Goal: Task Accomplishment & Management: Manage account settings

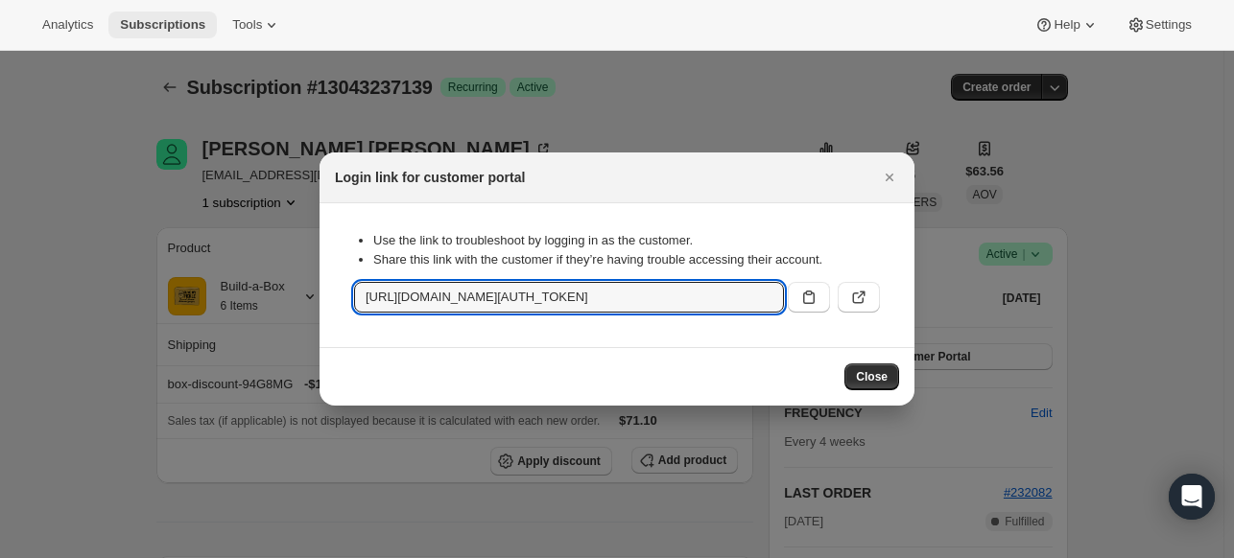
click at [203, 28] on span "Subscriptions" at bounding box center [162, 24] width 85 height 15
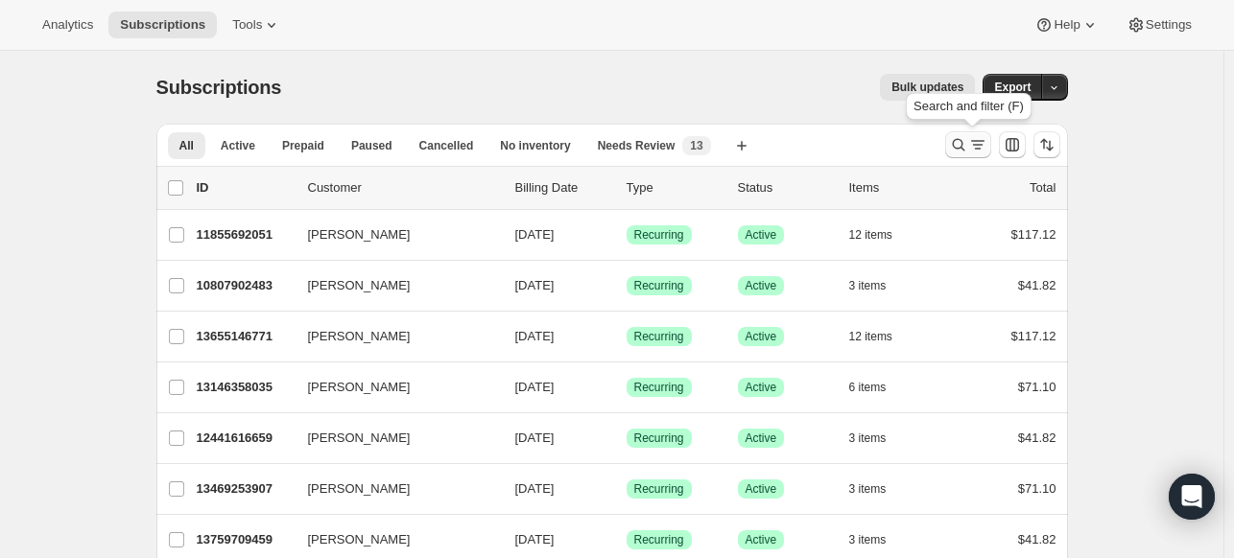
click at [958, 137] on icon "Search and filter results" at bounding box center [958, 144] width 19 height 19
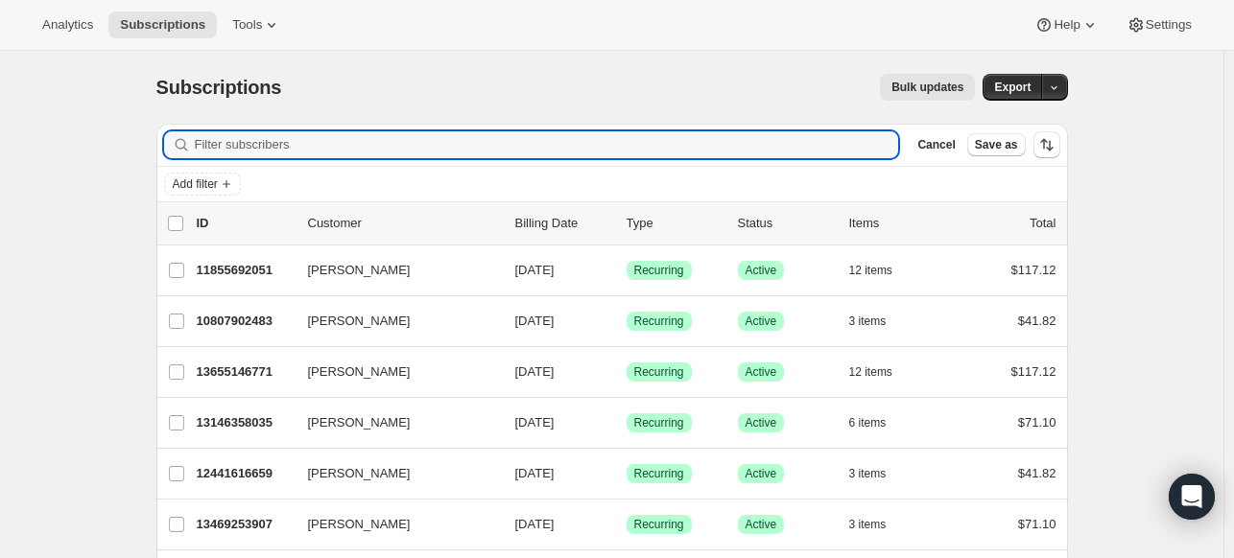
paste input "[EMAIL_ADDRESS][DOMAIN_NAME]"
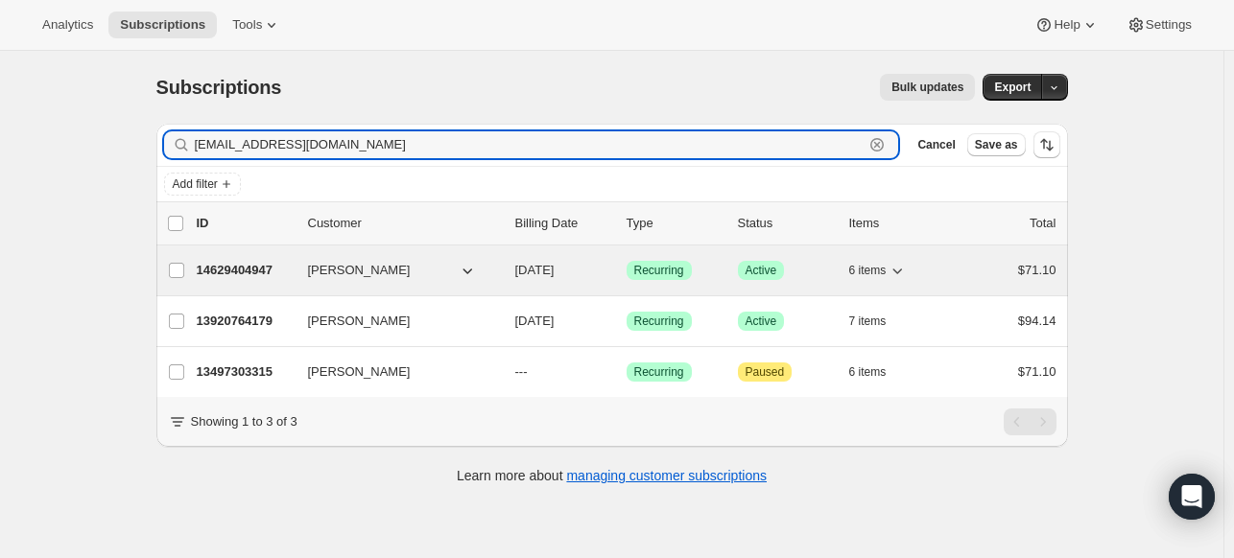
type input "[EMAIL_ADDRESS][DOMAIN_NAME]"
click at [219, 270] on p "14629404947" at bounding box center [245, 270] width 96 height 19
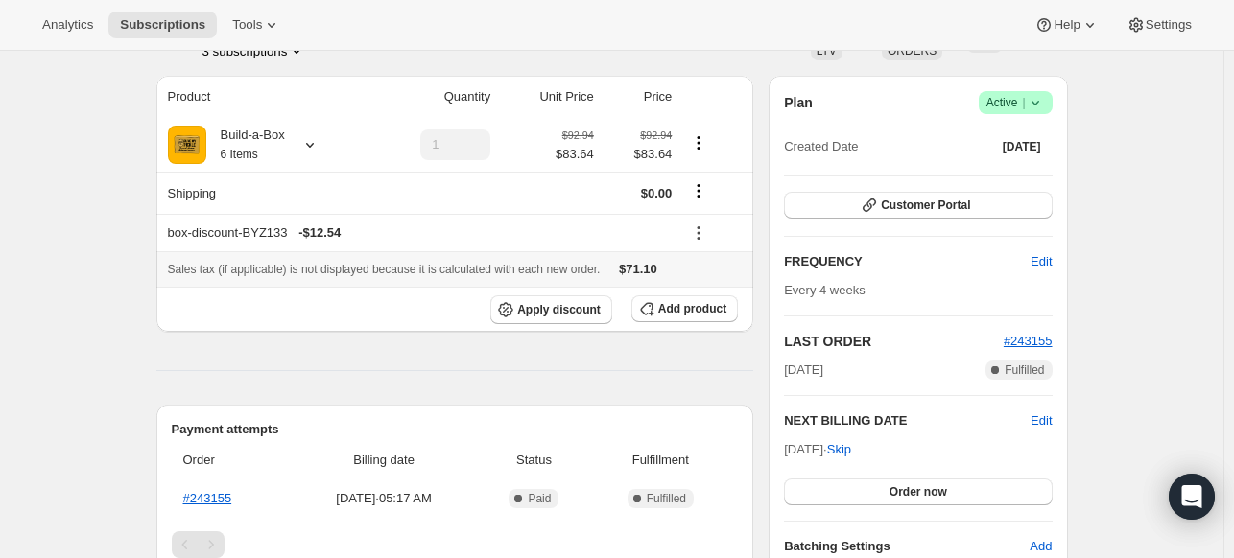
scroll to position [130, 0]
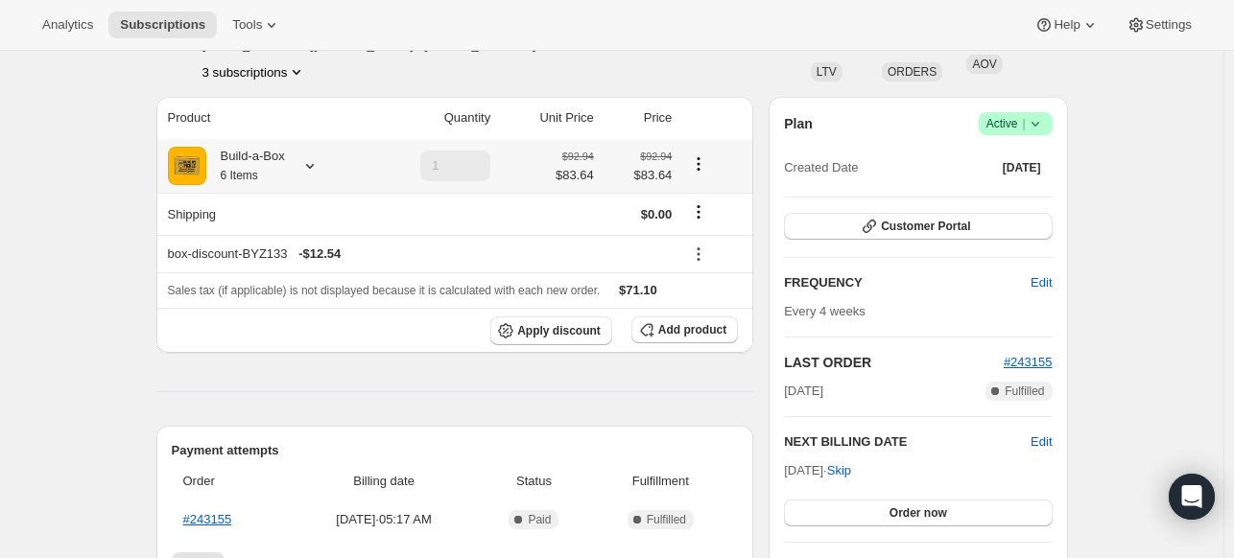
click at [319, 166] on icon at bounding box center [309, 165] width 19 height 19
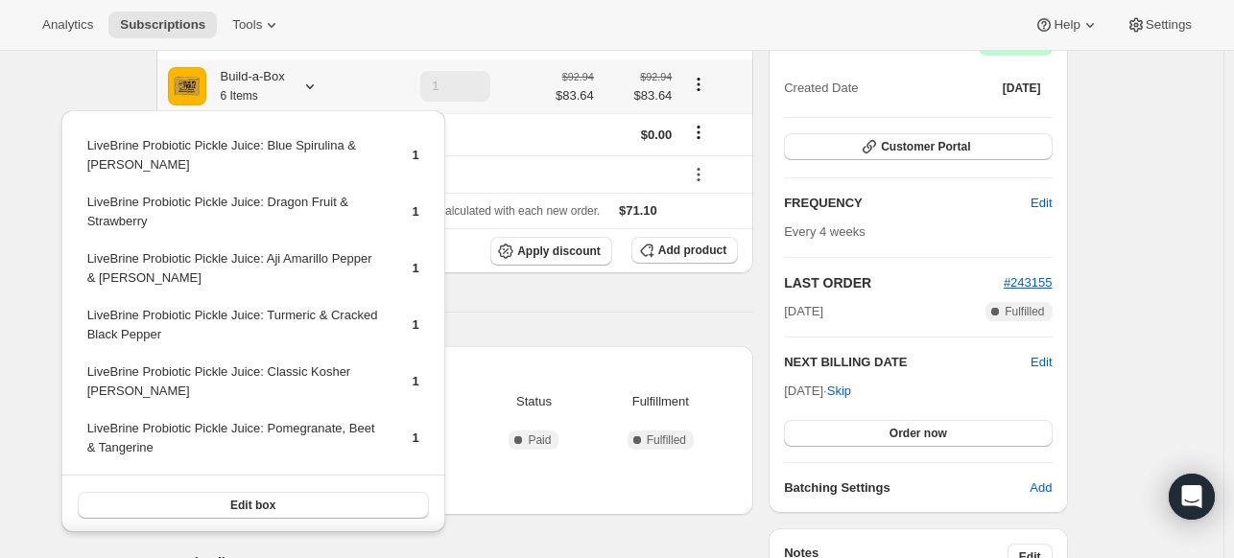
scroll to position [226, 0]
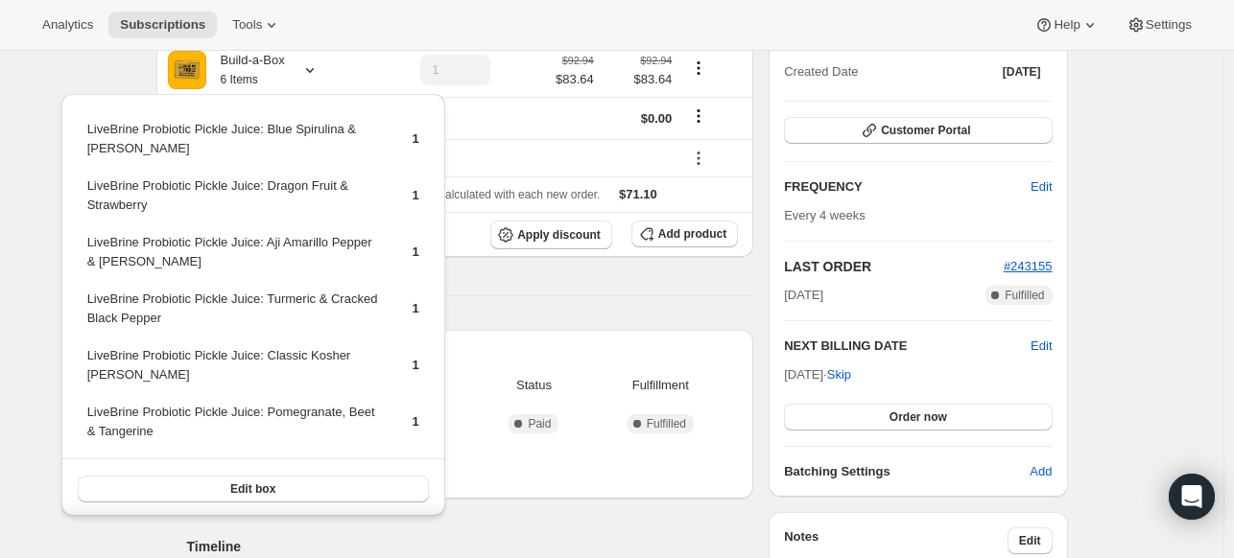
click at [586, 335] on div "Payment attempts Order Billing date Status Fulfillment #243155 [DATE] · 05:17 A…" at bounding box center [455, 414] width 598 height 169
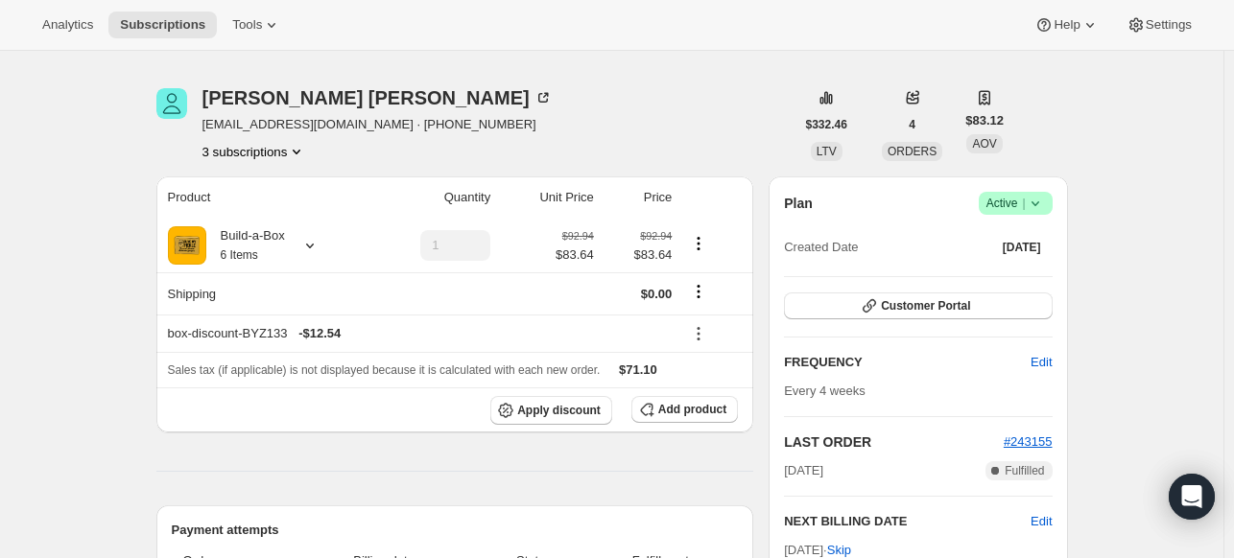
scroll to position [35, 0]
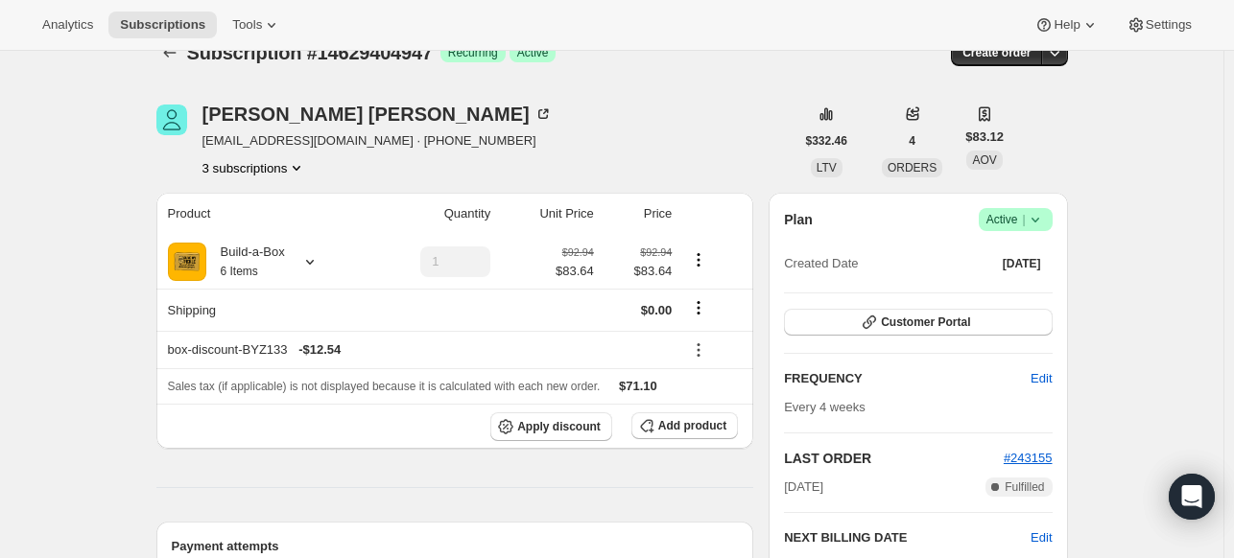
click at [1045, 215] on icon at bounding box center [1034, 219] width 19 height 19
click at [998, 293] on span "Cancel subscription" at bounding box center [1012, 289] width 108 height 14
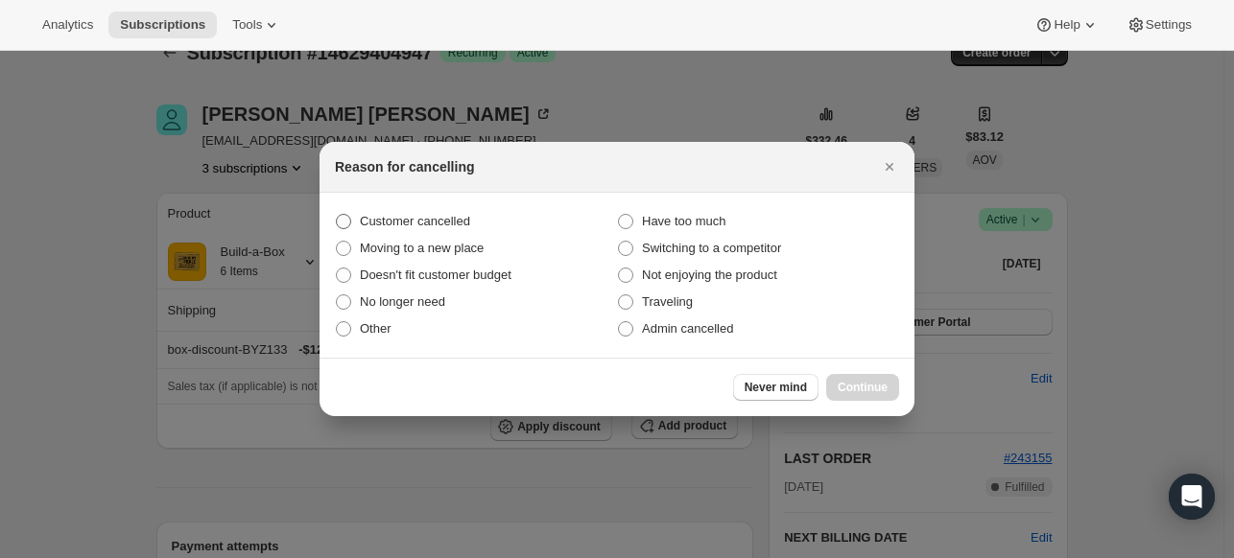
click at [449, 216] on span "Customer cancelled" at bounding box center [415, 221] width 110 height 14
click at [337, 215] on input "Customer cancelled" at bounding box center [336, 214] width 1 height 1
radio input "true"
click at [888, 169] on icon "Close" at bounding box center [889, 166] width 19 height 19
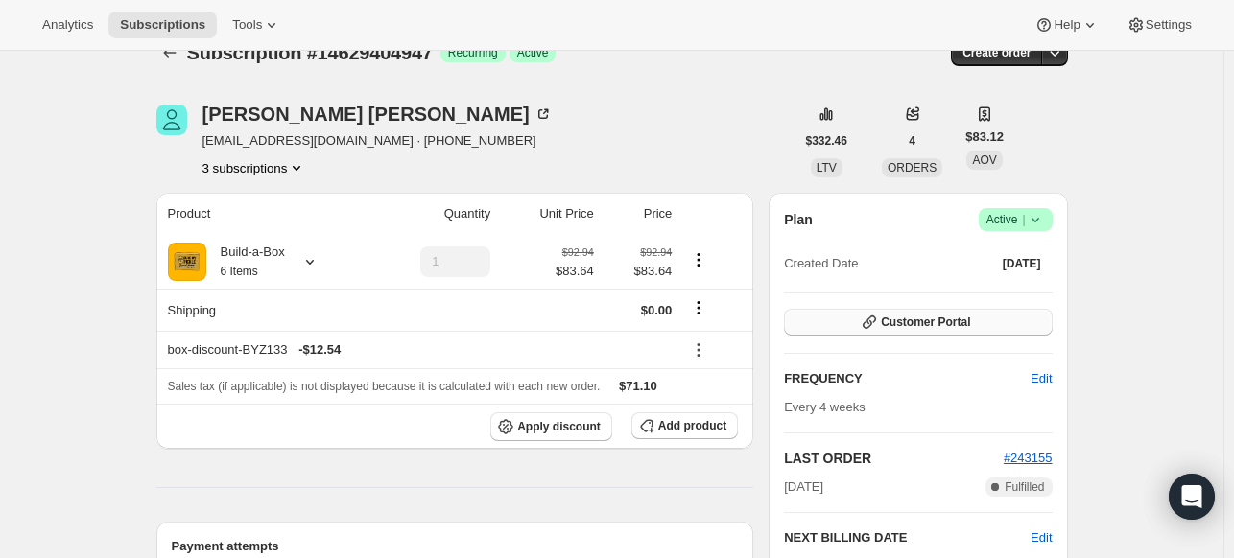
click at [925, 313] on button "Customer Portal" at bounding box center [918, 322] width 268 height 27
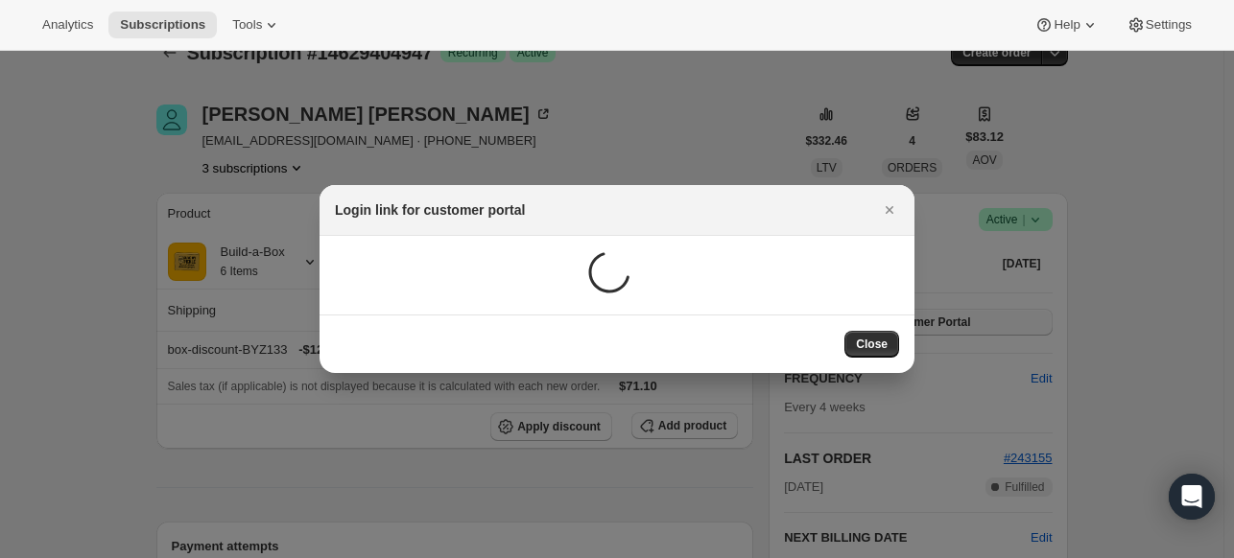
scroll to position [0, 0]
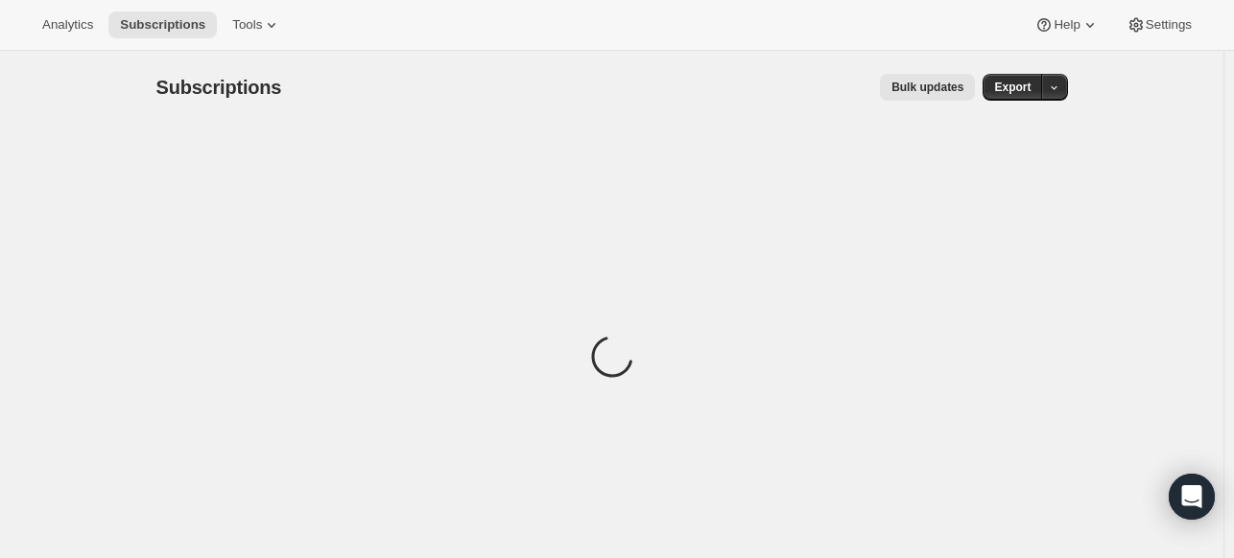
scroll to position [35, 0]
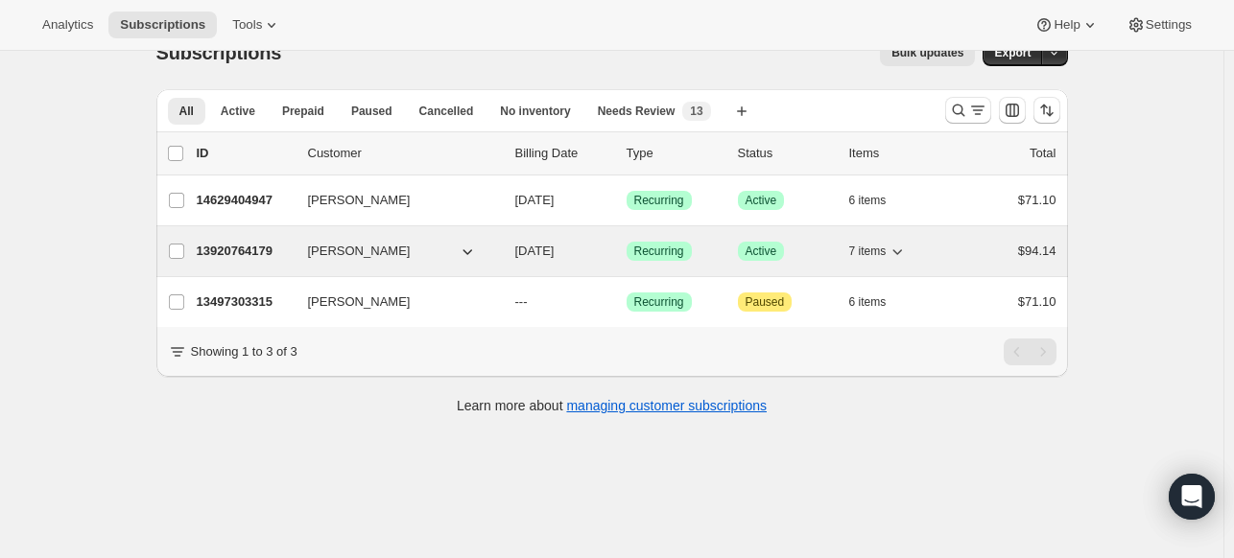
click at [242, 247] on p "13920764179" at bounding box center [245, 251] width 96 height 19
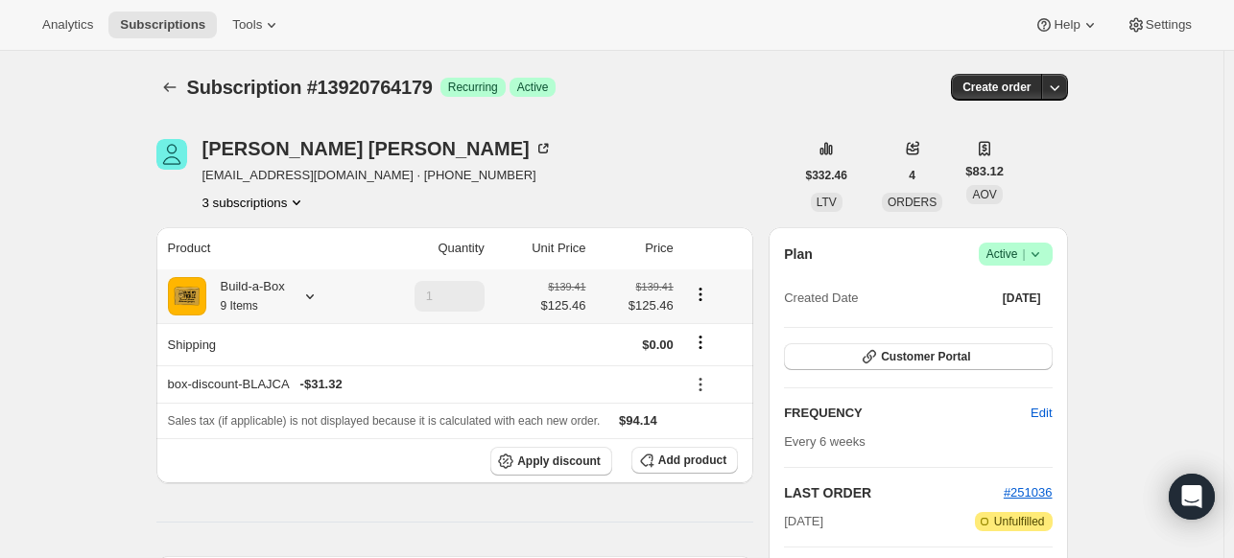
click at [317, 294] on icon at bounding box center [309, 296] width 19 height 19
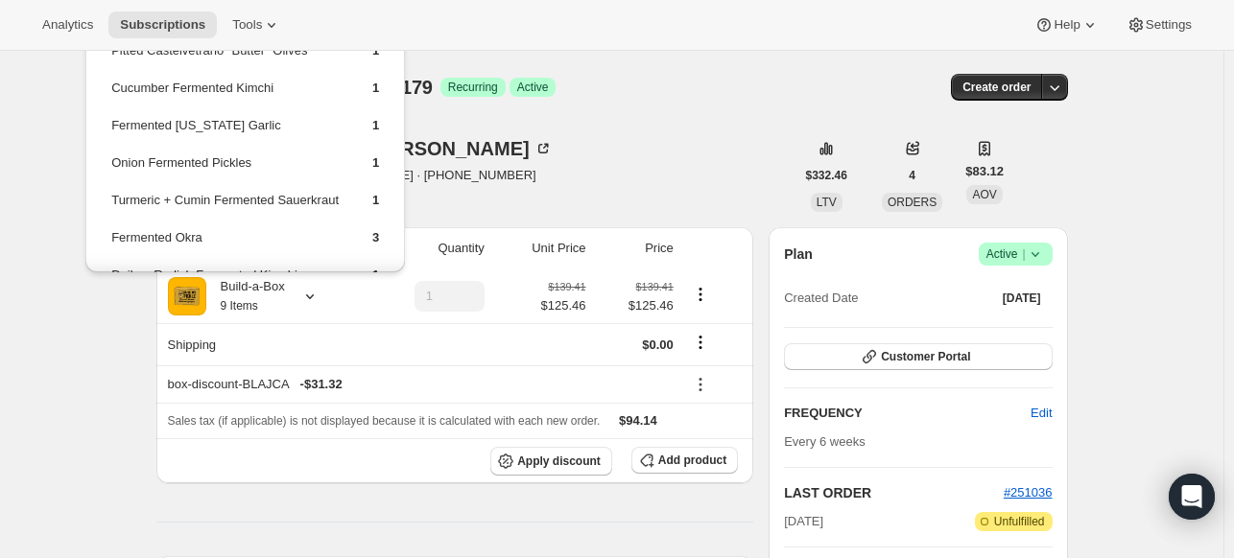
click at [611, 187] on div "[PERSON_NAME] [EMAIL_ADDRESS][DOMAIN_NAME] · [PHONE_NUMBER] 3 subscriptions" at bounding box center [475, 175] width 638 height 73
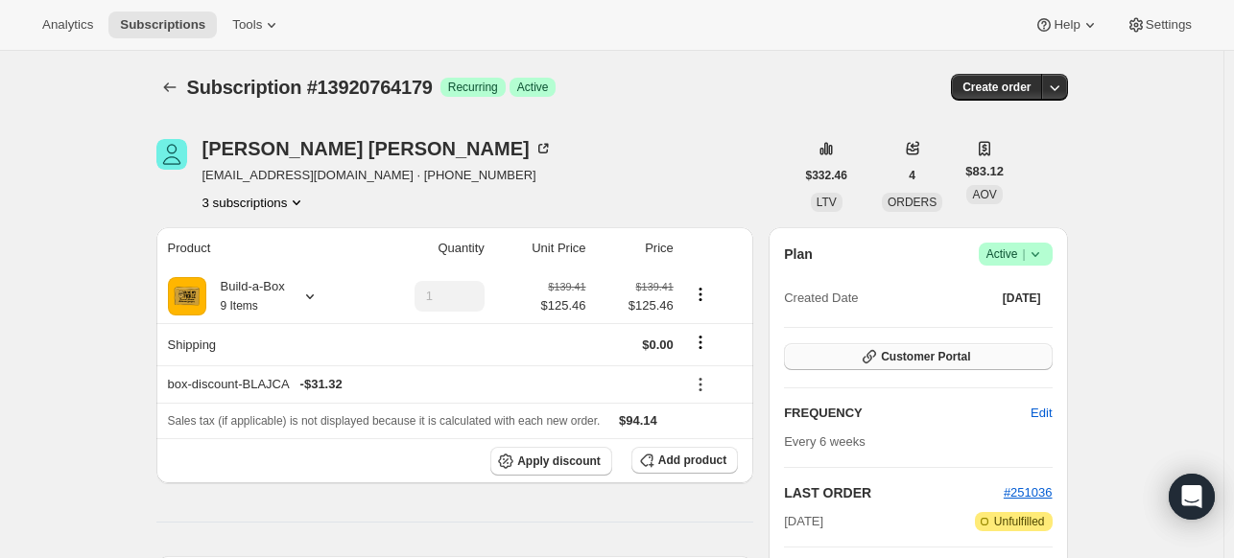
click at [873, 352] on icon "button" at bounding box center [868, 356] width 13 height 13
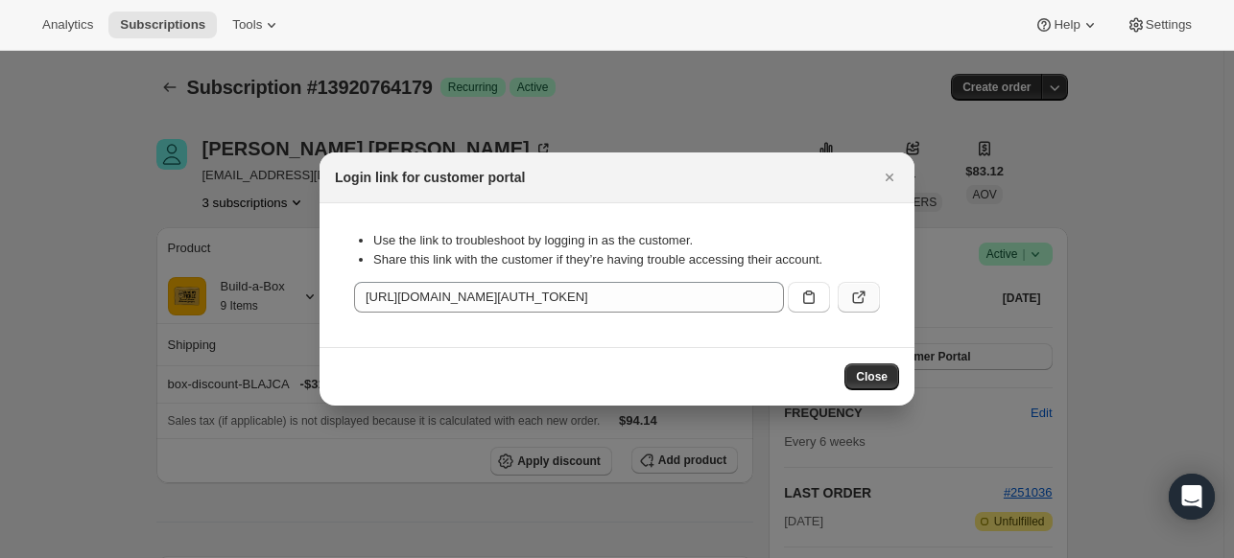
click at [862, 291] on icon ":r1hg:" at bounding box center [858, 297] width 19 height 19
click at [877, 374] on span "Close" at bounding box center [872, 376] width 32 height 15
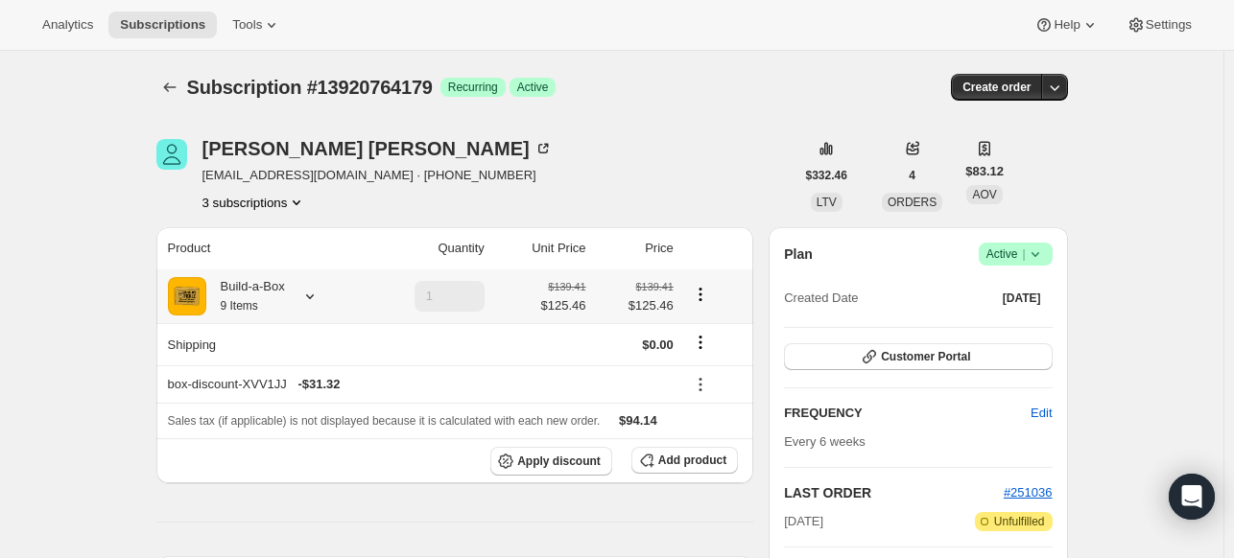
click at [319, 305] on icon at bounding box center [309, 296] width 19 height 19
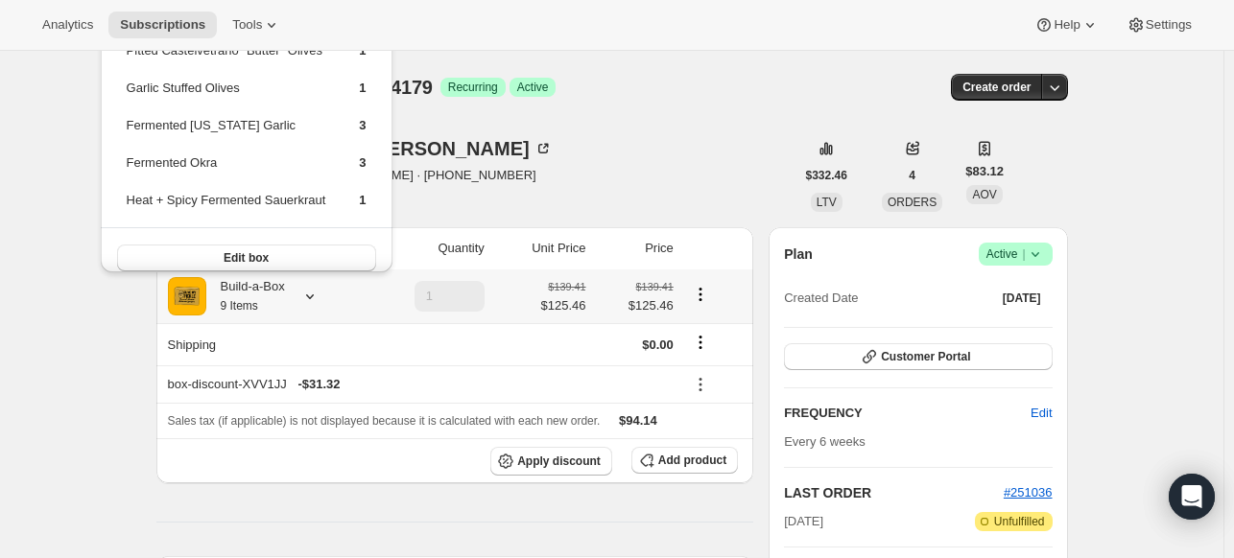
click at [330, 306] on div "Build-a-Box 9 Items" at bounding box center [263, 296] width 191 height 38
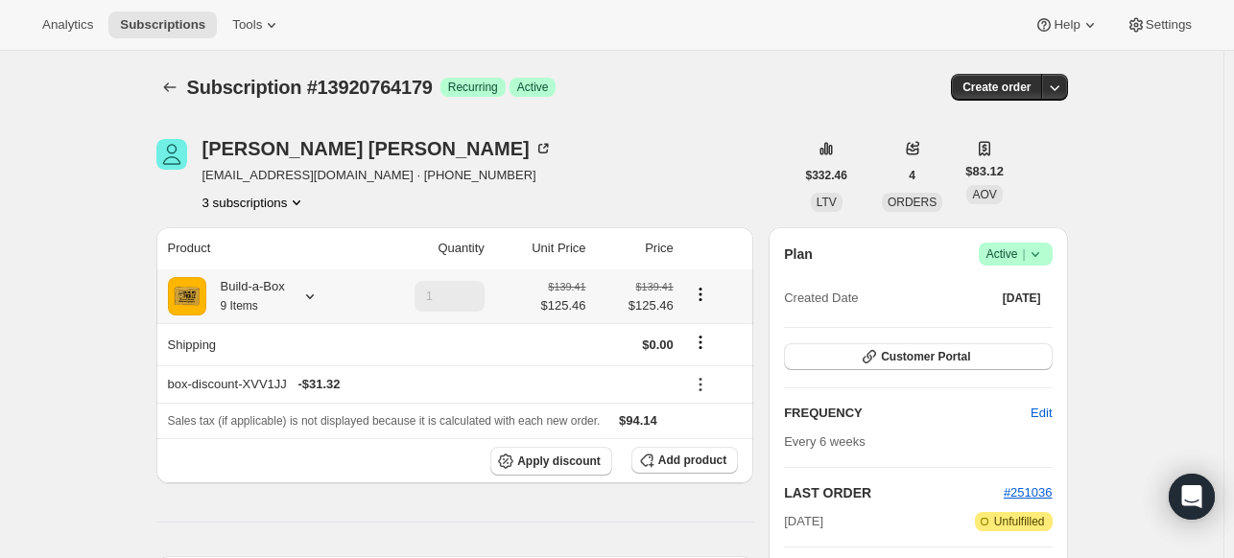
click at [319, 306] on icon at bounding box center [309, 296] width 19 height 19
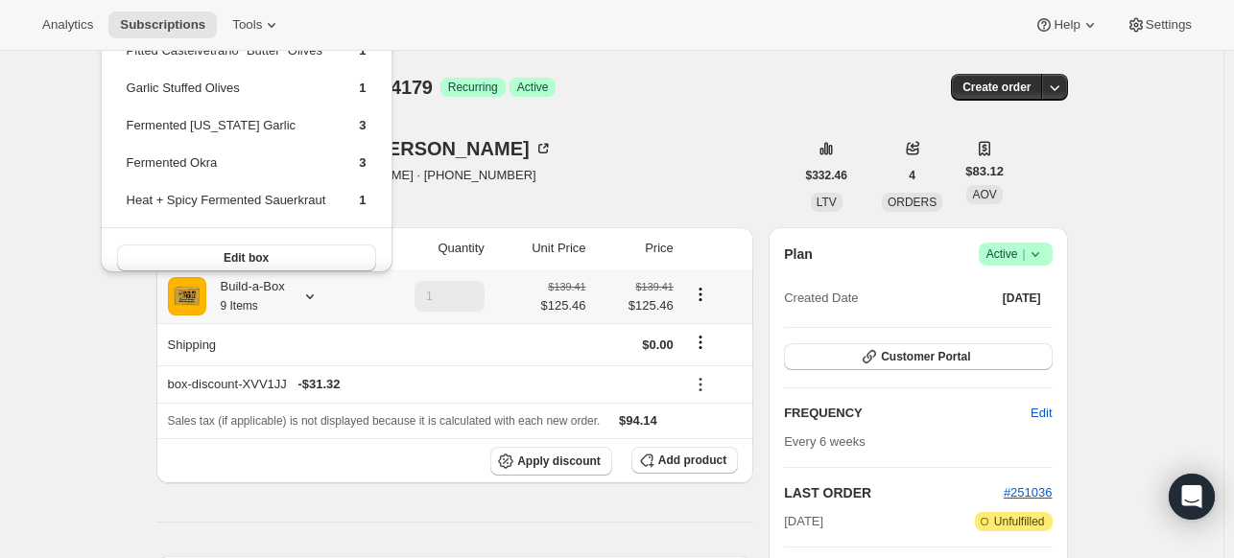
click at [319, 306] on icon at bounding box center [309, 296] width 19 height 19
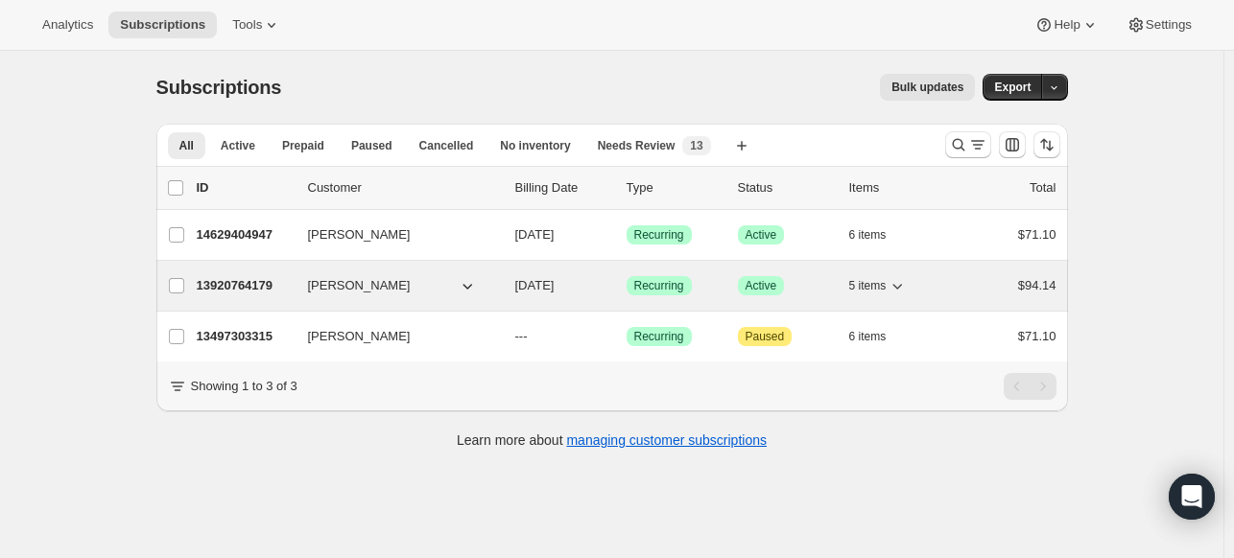
click at [270, 283] on p "13920764179" at bounding box center [245, 285] width 96 height 19
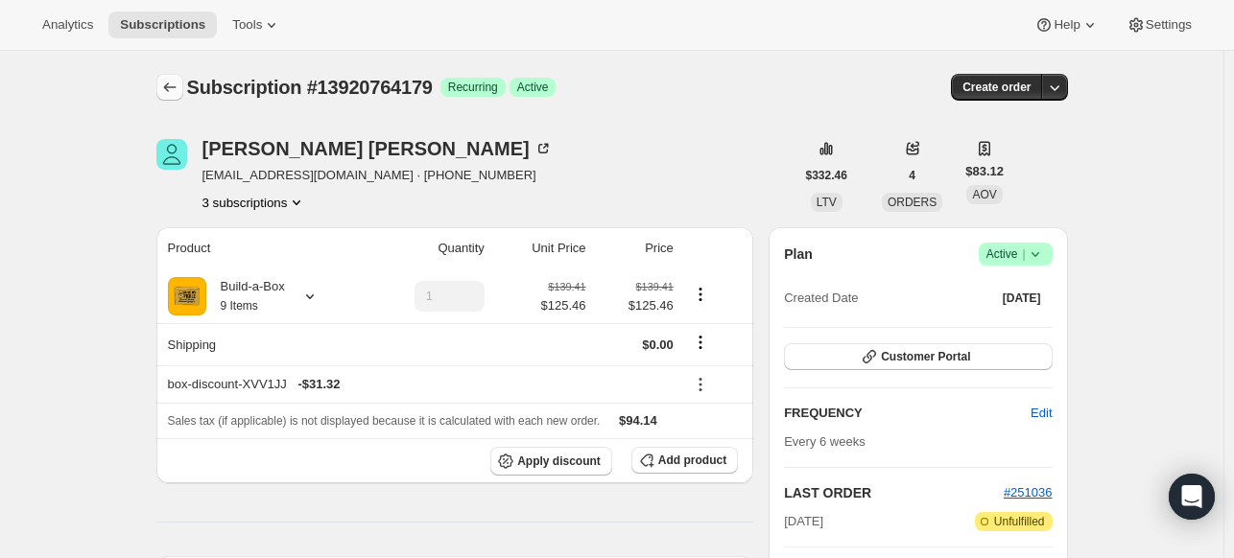
click at [162, 80] on button "Subscriptions" at bounding box center [169, 87] width 27 height 27
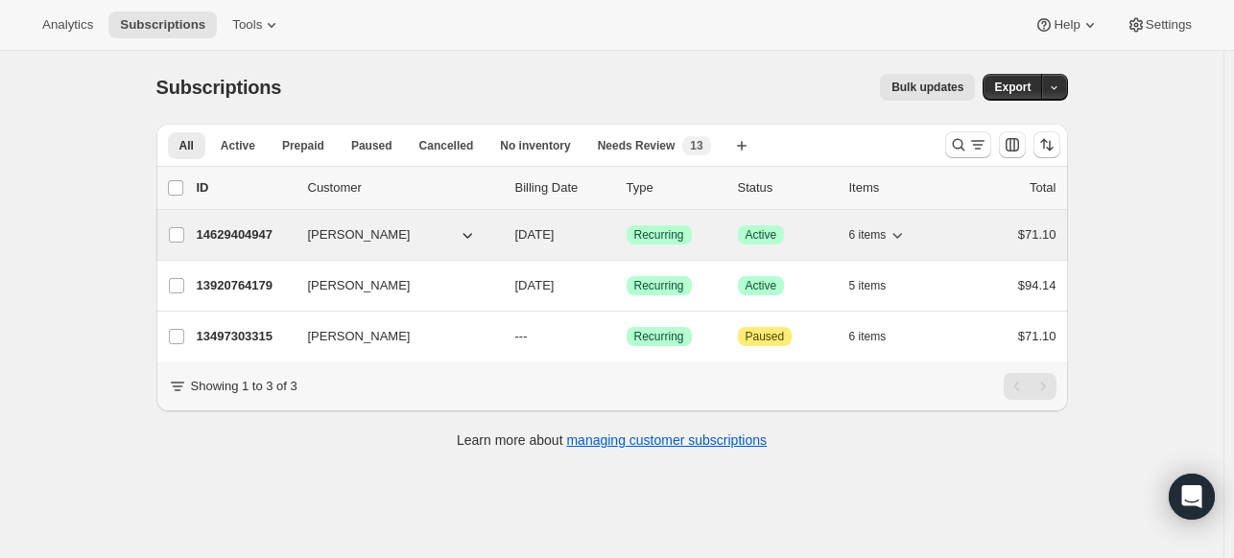
click at [247, 229] on p "14629404947" at bounding box center [245, 234] width 96 height 19
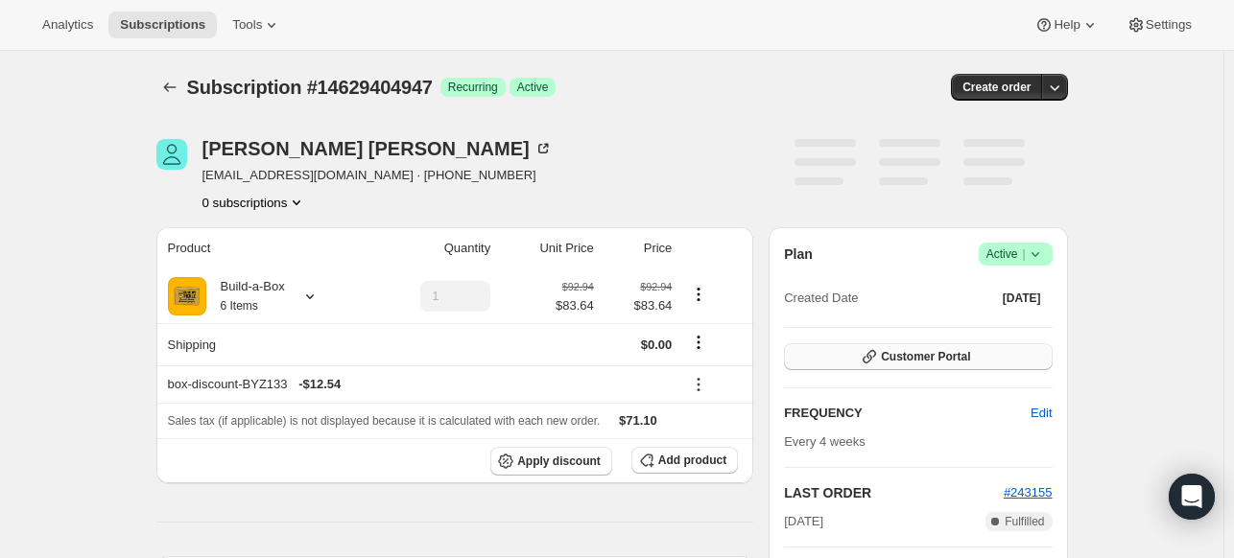
click at [946, 364] on span "Customer Portal" at bounding box center [925, 356] width 89 height 15
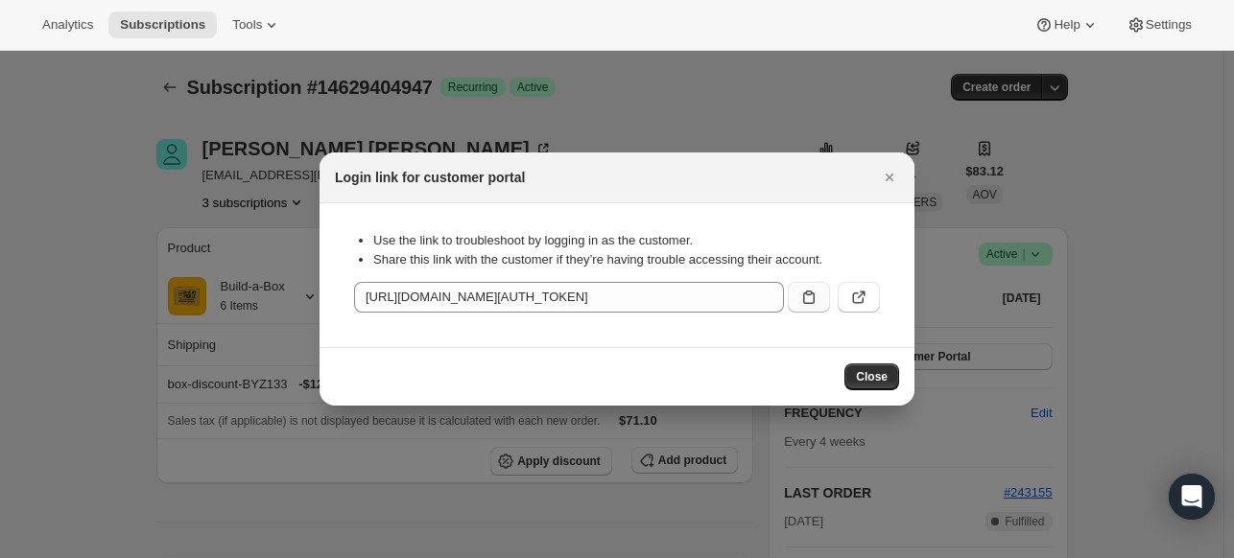
click at [814, 294] on icon ":rbt:" at bounding box center [808, 297] width 19 height 19
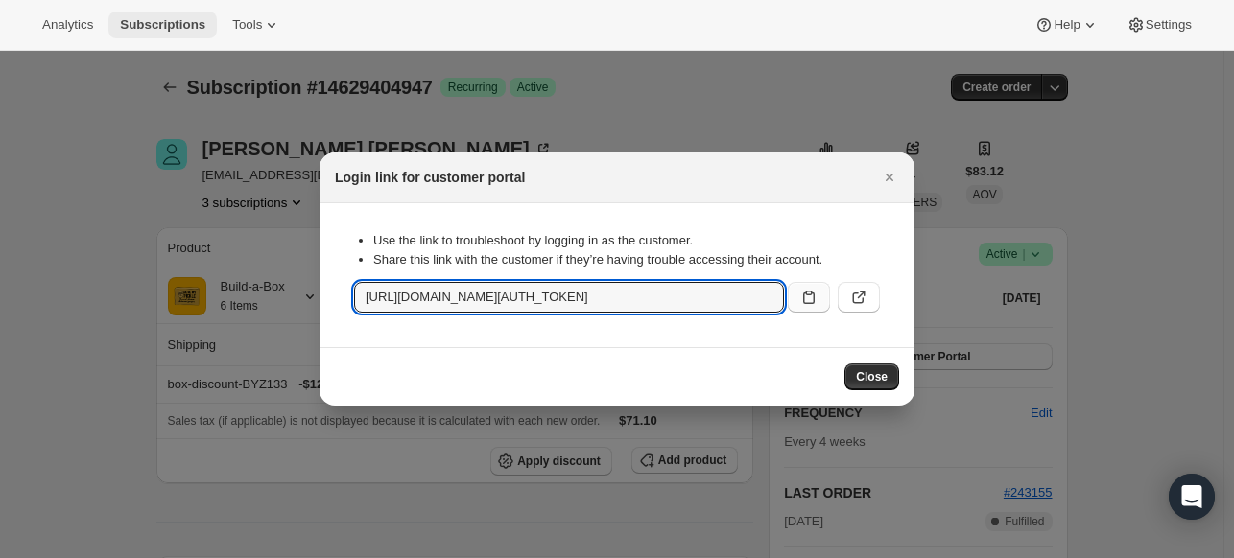
click at [153, 25] on span "Subscriptions" at bounding box center [162, 24] width 85 height 15
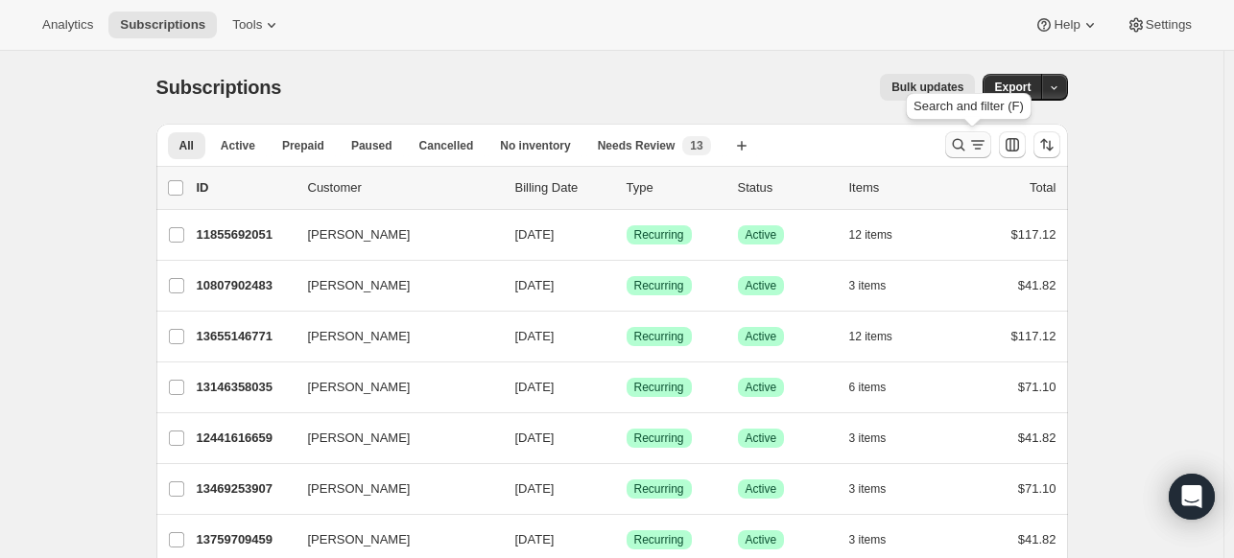
click at [955, 150] on icon "Search and filter results" at bounding box center [958, 144] width 19 height 19
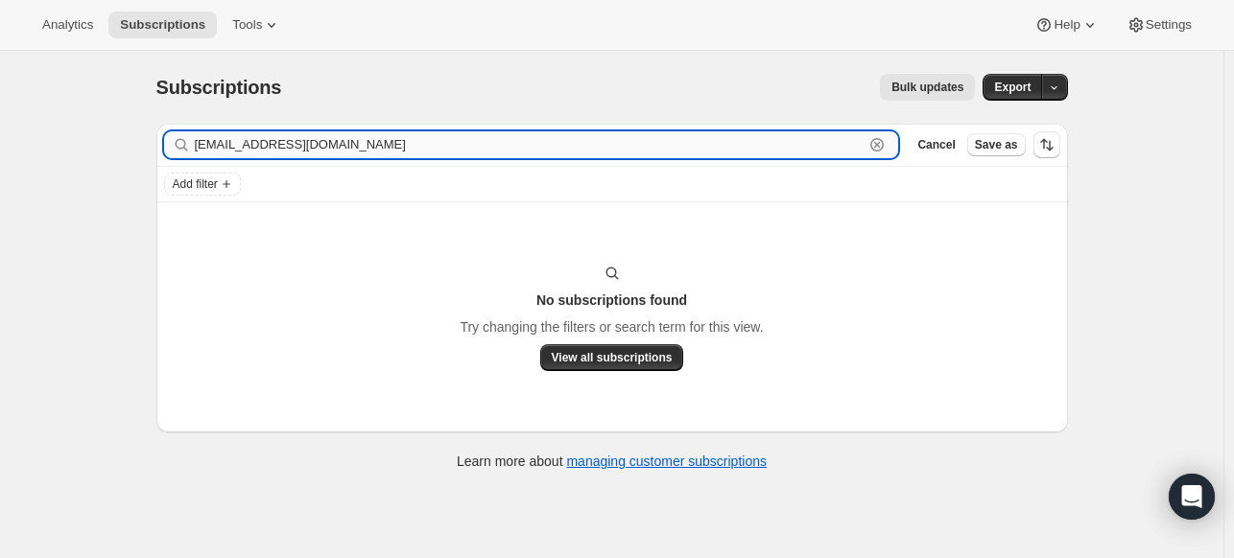
click at [756, 156] on input "dstroden2930@gmail.com" at bounding box center [530, 144] width 670 height 27
paste input "Donna Stroden"
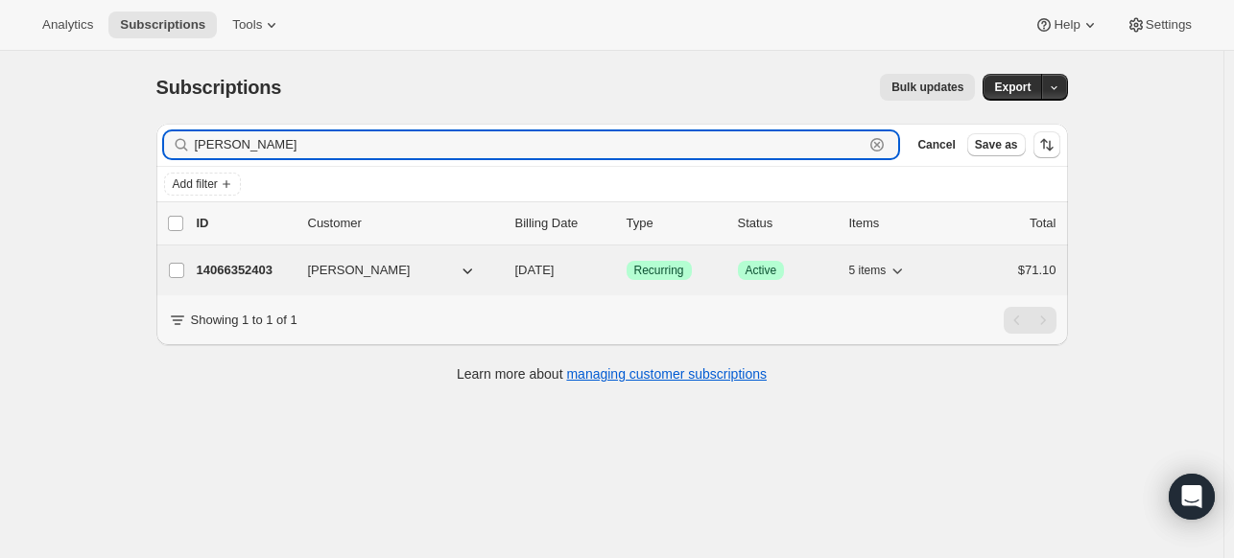
type input "Donna Stroden"
click at [225, 268] on p "14066352403" at bounding box center [245, 270] width 96 height 19
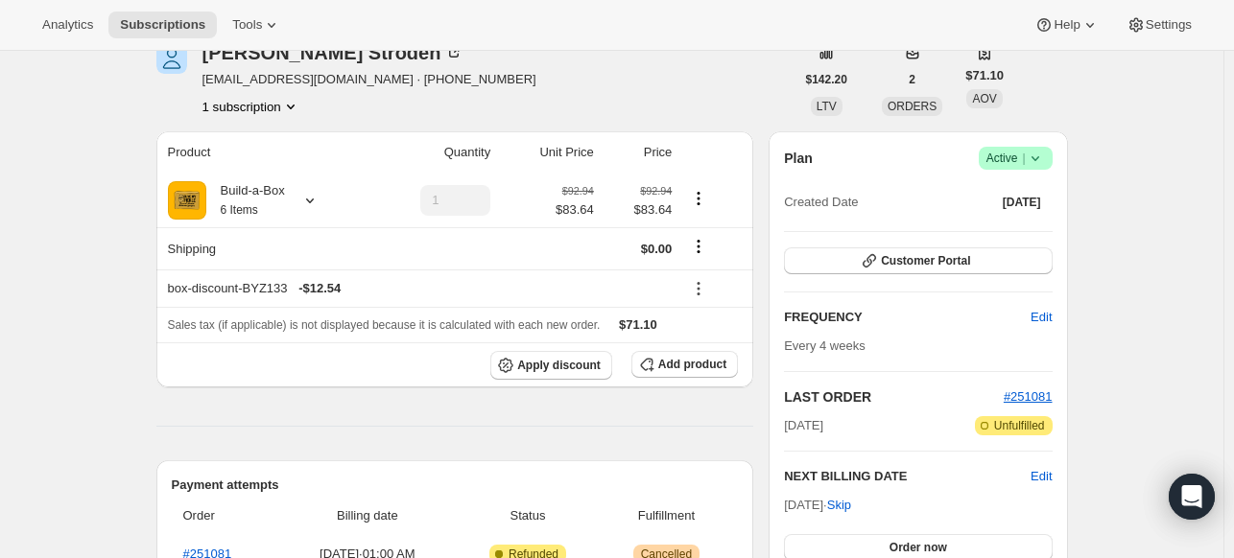
scroll to position [192, 0]
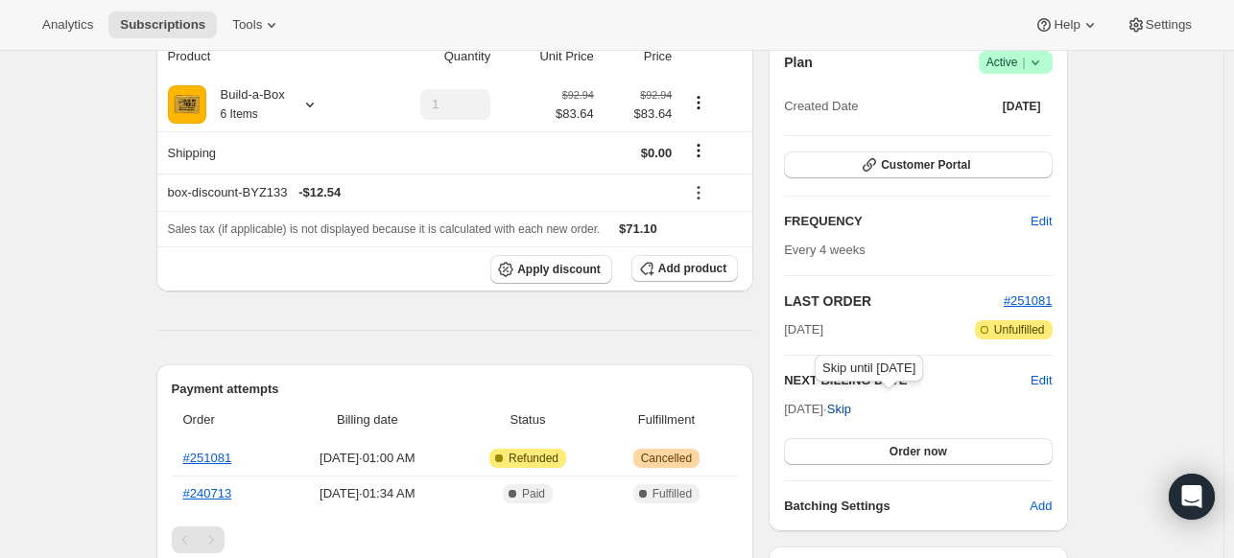
click at [851, 410] on span "Skip" at bounding box center [839, 409] width 24 height 19
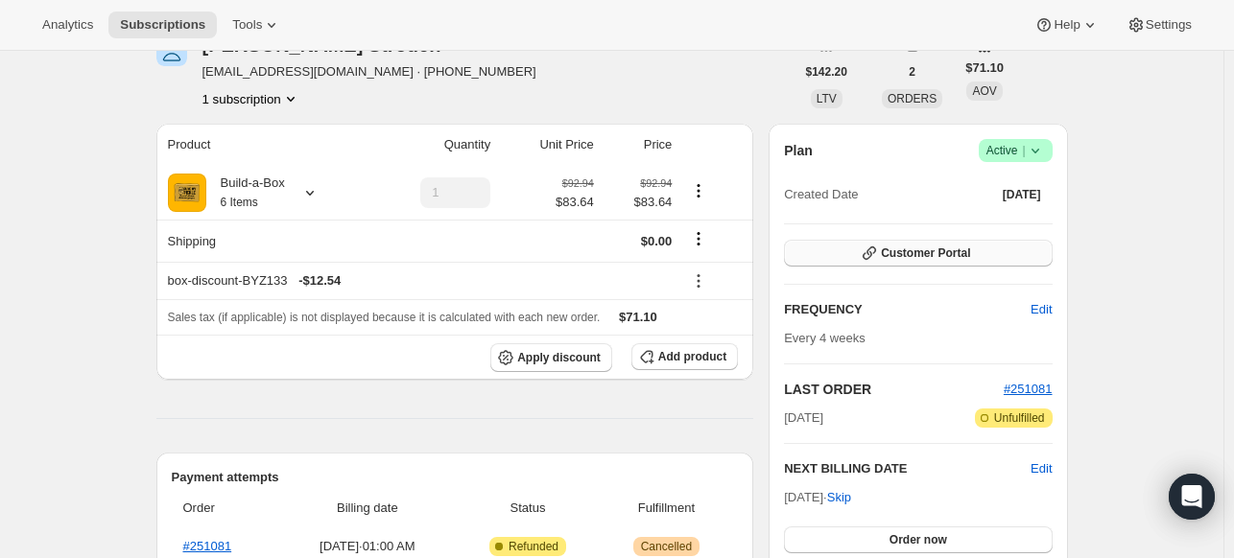
click at [1001, 240] on button "Customer Portal" at bounding box center [918, 253] width 268 height 27
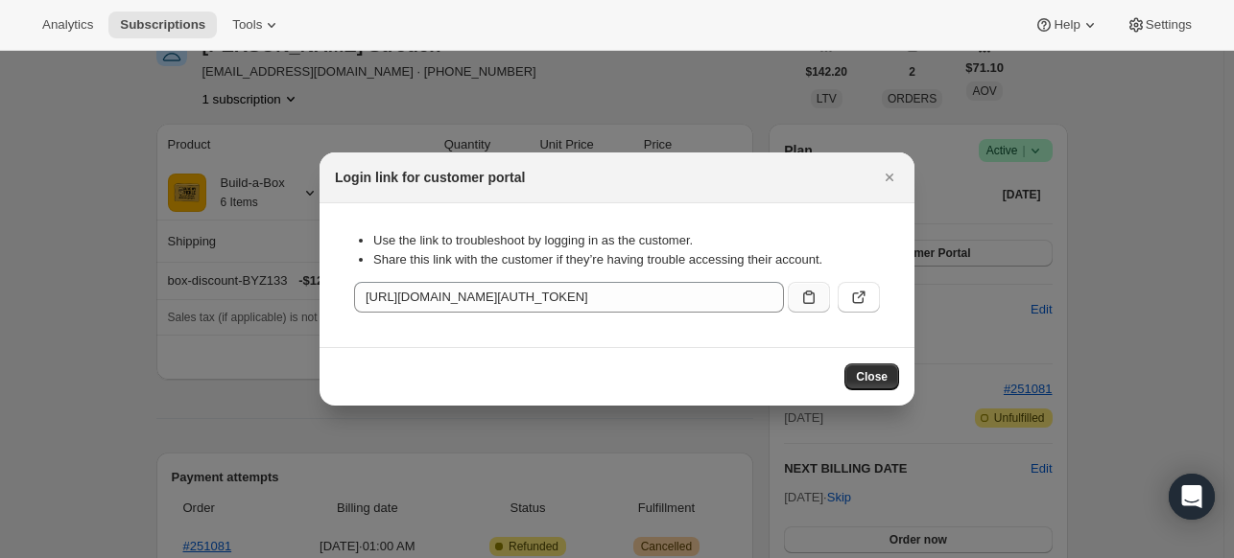
click at [799, 306] on icon ":ruo:" at bounding box center [808, 297] width 19 height 19
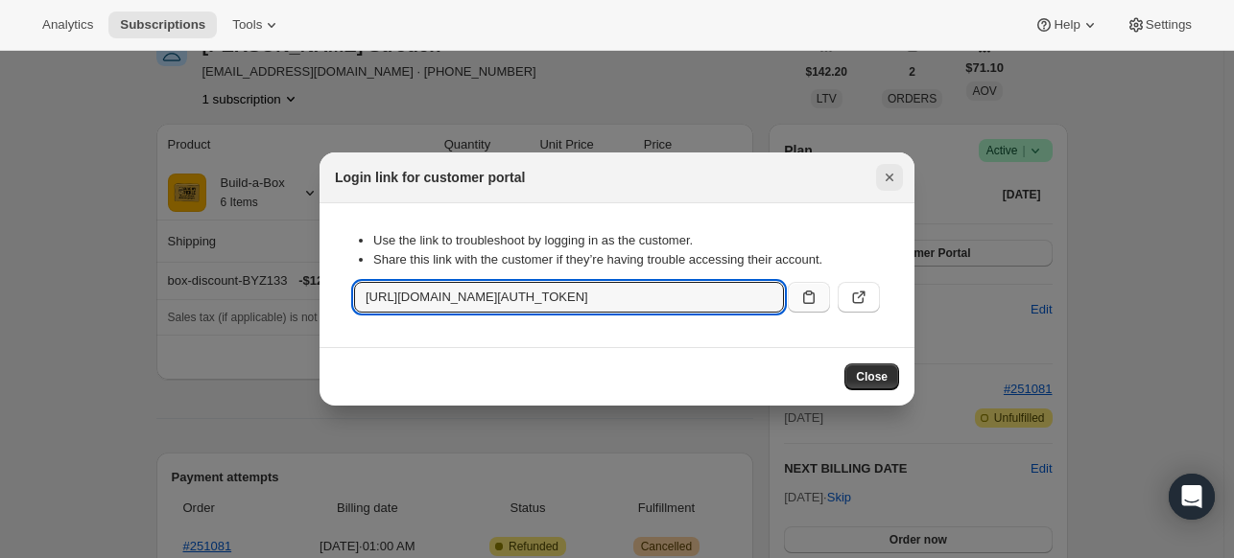
click at [890, 180] on icon "Close" at bounding box center [889, 177] width 19 height 19
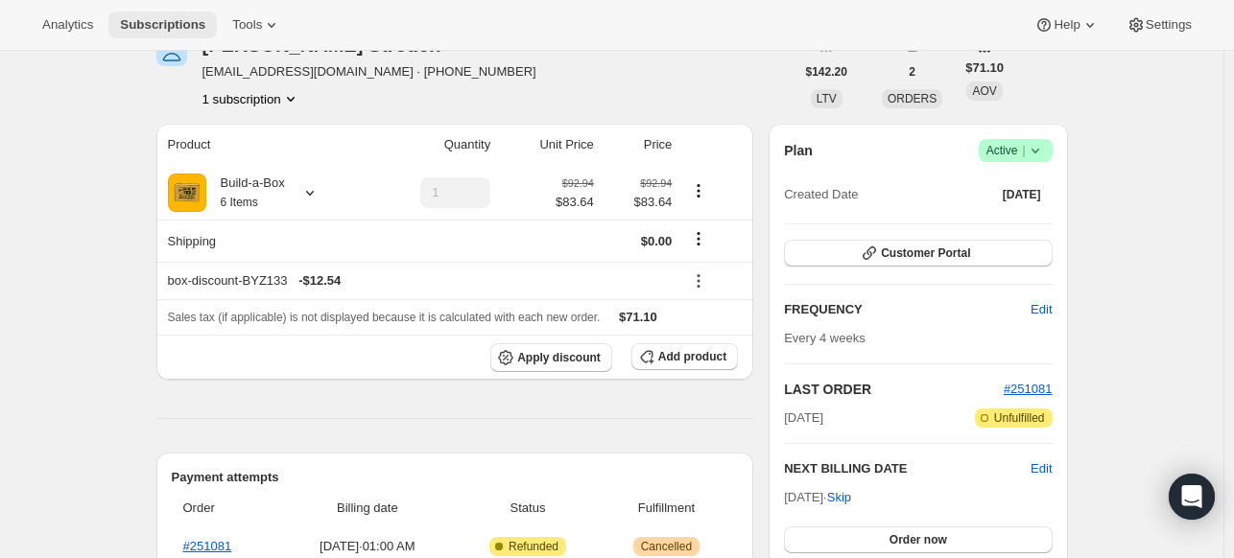
click at [129, 28] on span "Subscriptions" at bounding box center [162, 24] width 85 height 15
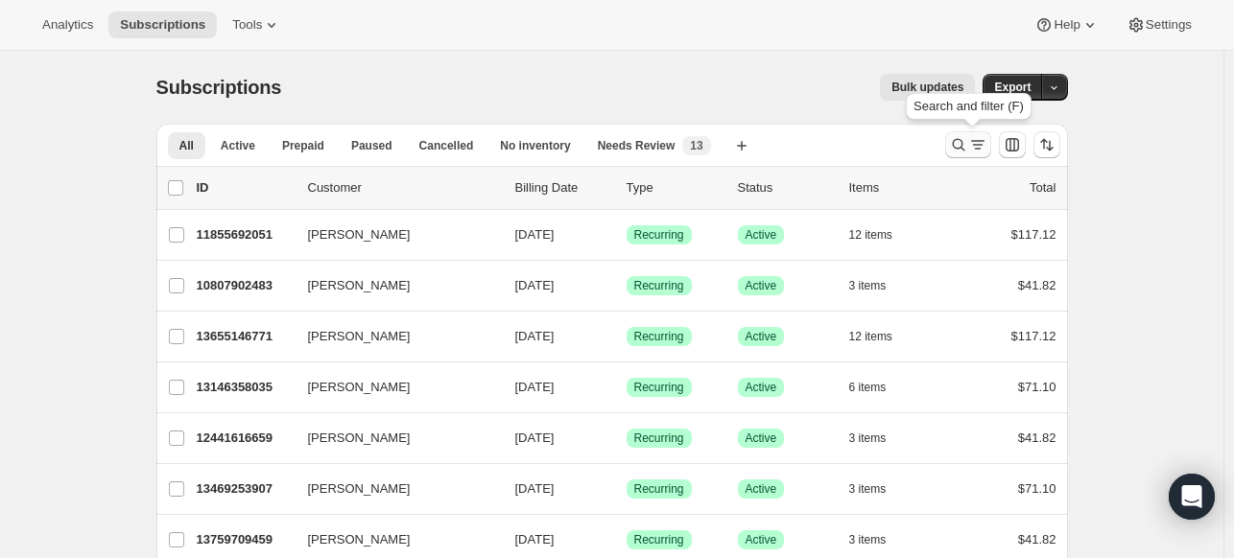
click at [967, 146] on icon "Search and filter results" at bounding box center [958, 144] width 19 height 19
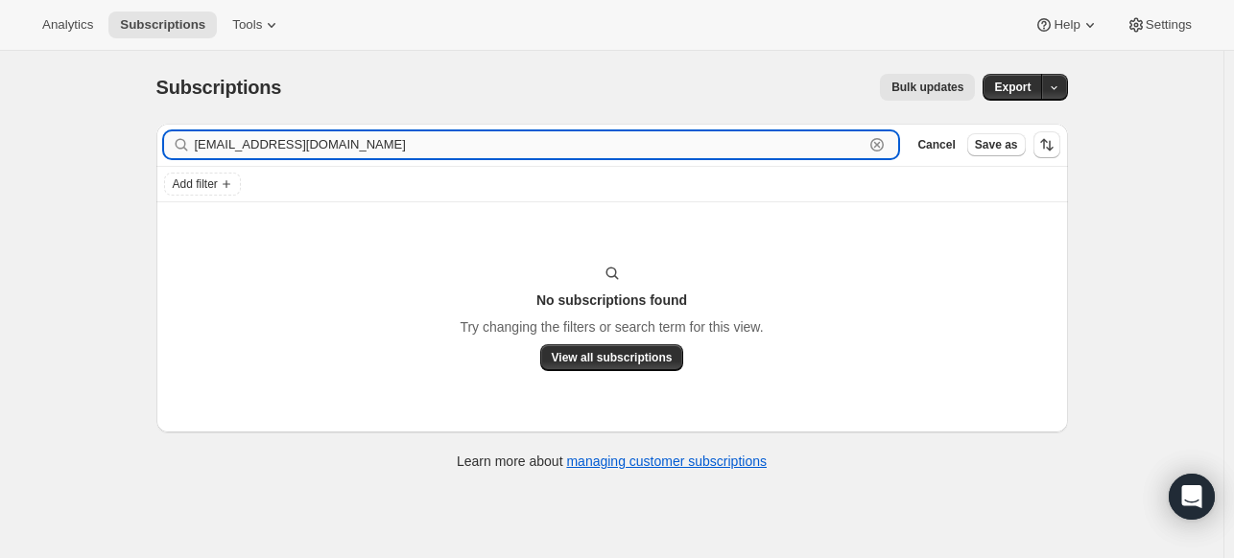
click at [274, 151] on input "registration392@aol.com" at bounding box center [530, 144] width 670 height 27
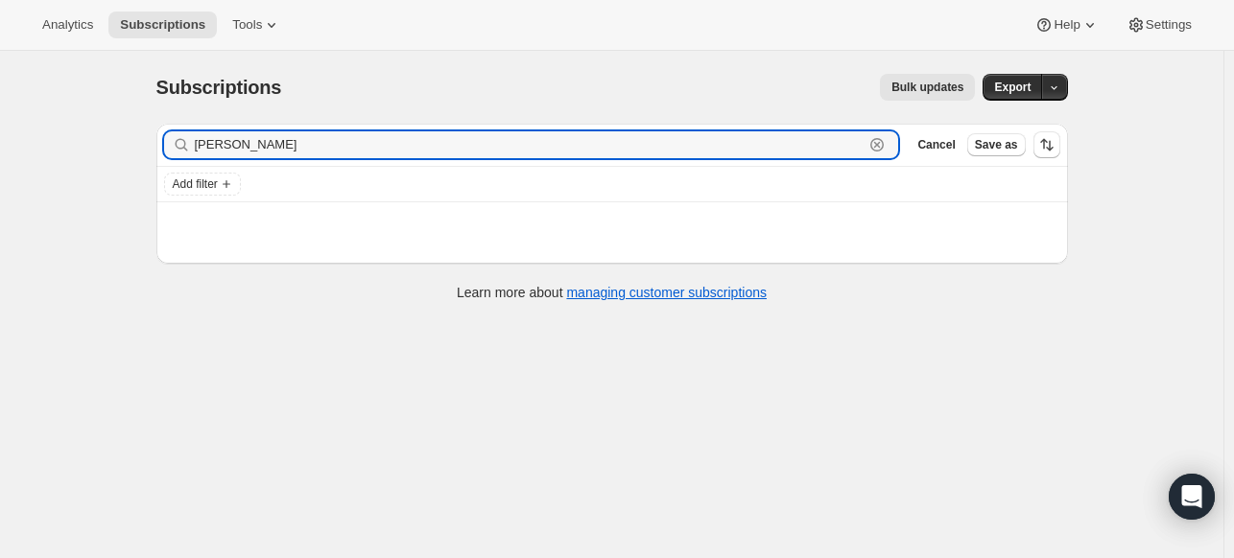
type input "regina giacosa"
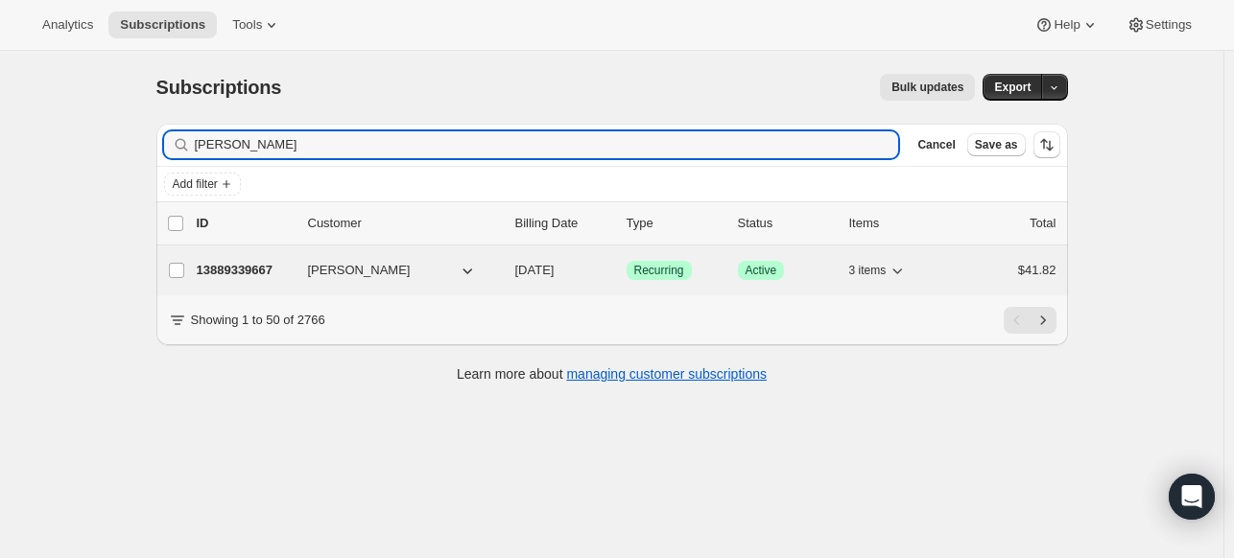
click at [252, 273] on p "13889339667" at bounding box center [245, 270] width 96 height 19
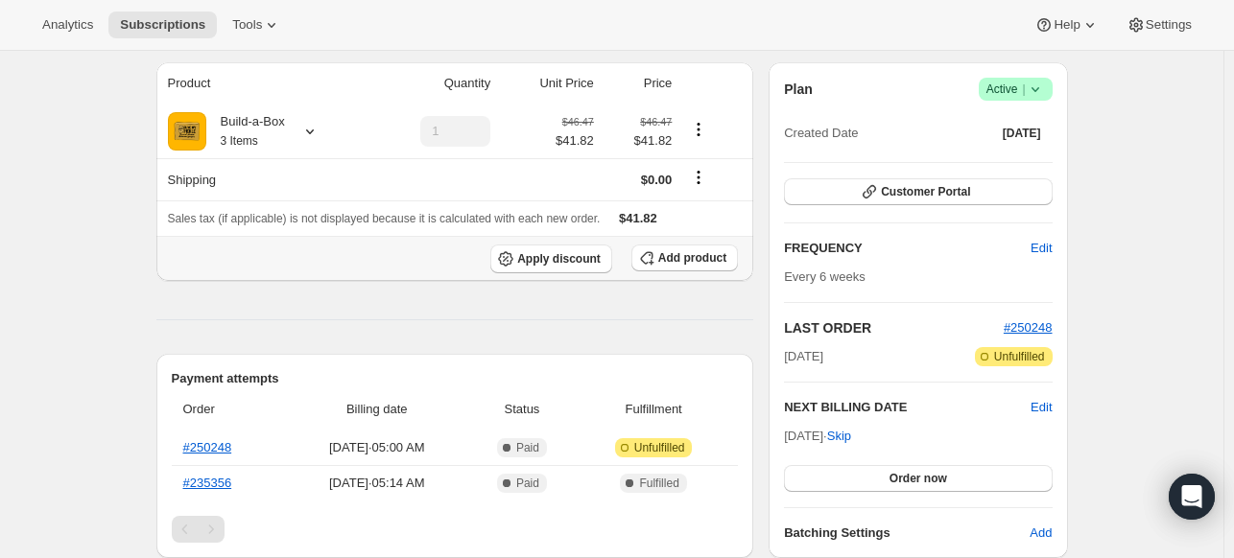
scroll to position [288, 0]
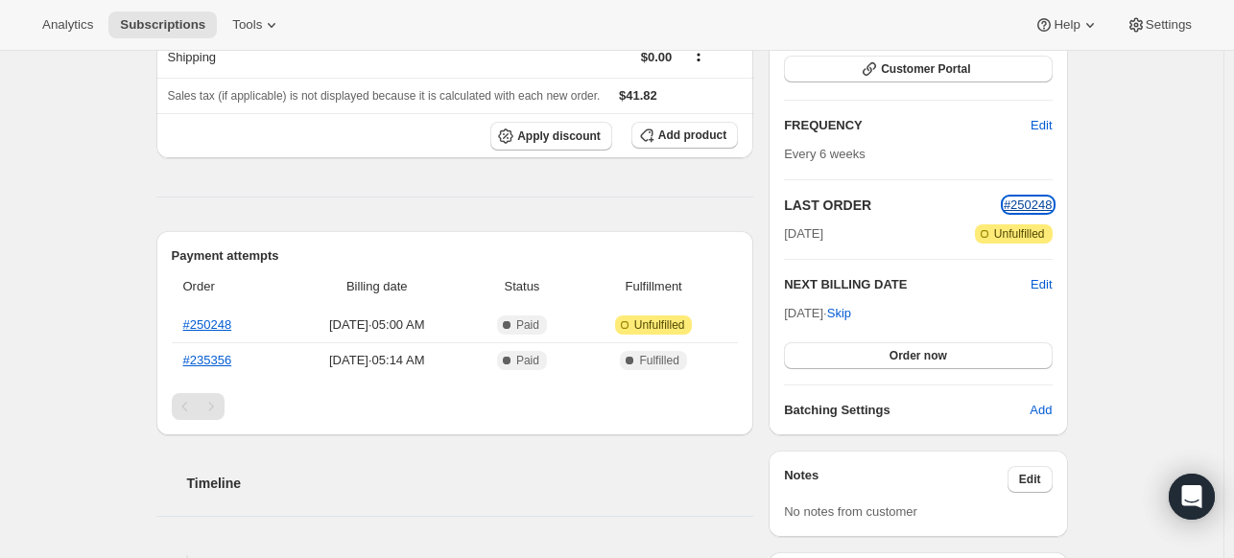
click at [1017, 200] on span "#250248" at bounding box center [1027, 205] width 49 height 14
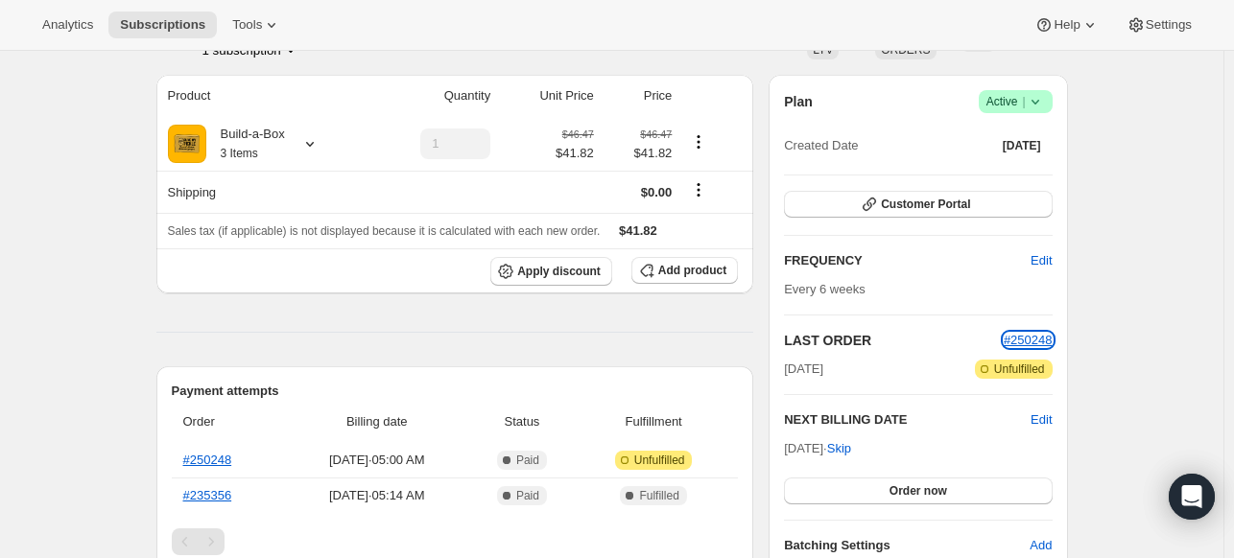
scroll to position [0, 0]
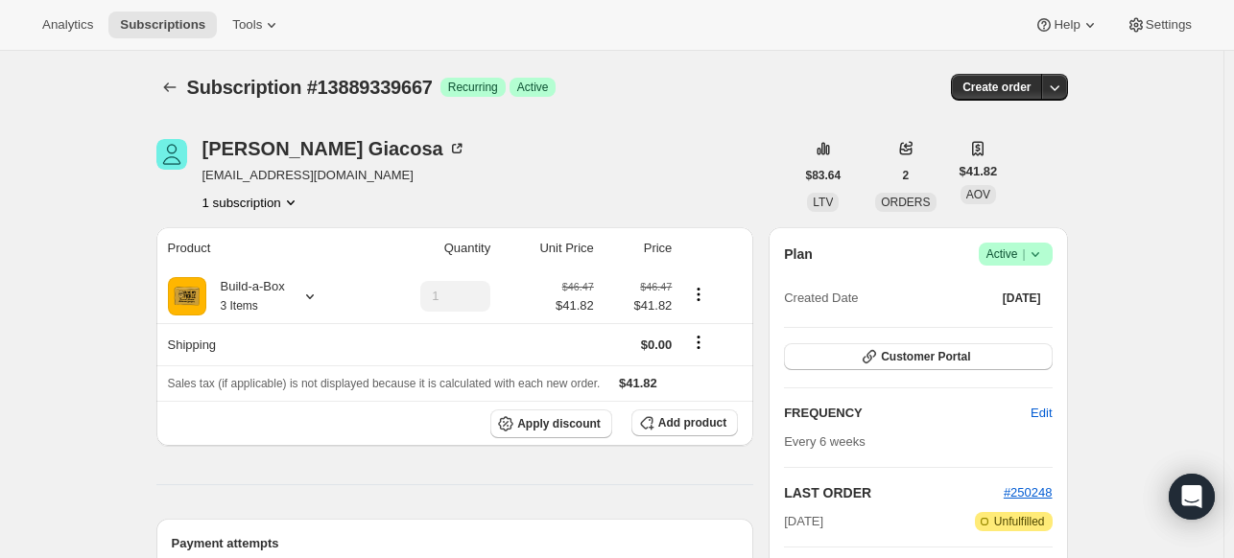
click at [1036, 256] on icon at bounding box center [1034, 254] width 19 height 19
click at [1001, 326] on span "Cancel subscription" at bounding box center [1012, 324] width 108 height 14
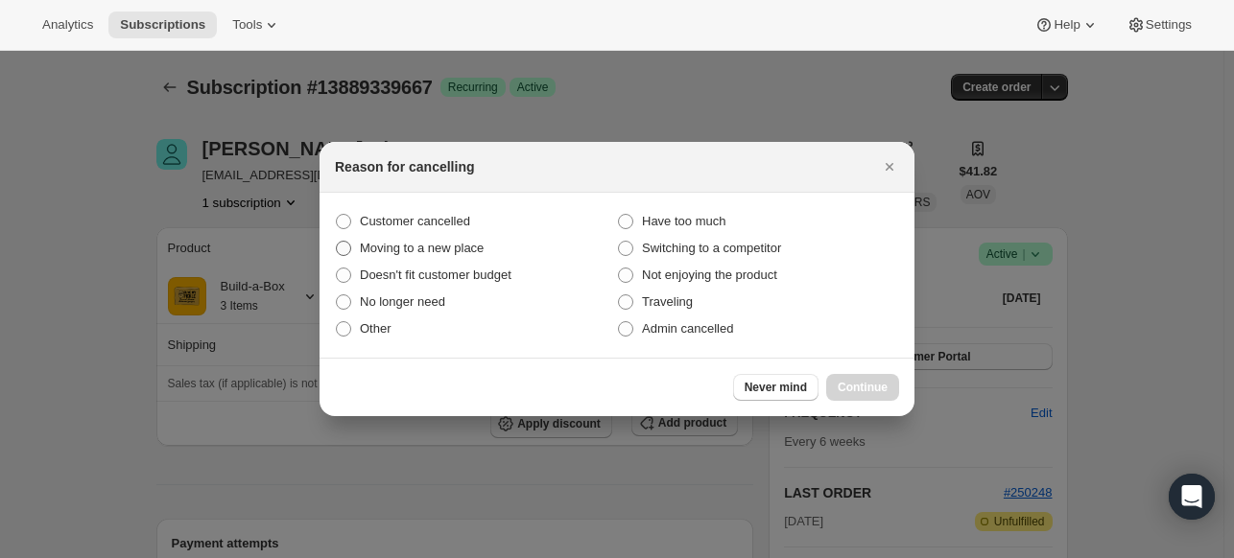
click at [405, 236] on label "Moving to a new place" at bounding box center [476, 248] width 282 height 27
click at [337, 241] on input "Moving to a new place" at bounding box center [336, 241] width 1 height 1
radio input "true"
click at [409, 222] on span "Customer cancelled" at bounding box center [415, 221] width 110 height 14
click at [337, 215] on input "Customer cancelled" at bounding box center [336, 214] width 1 height 1
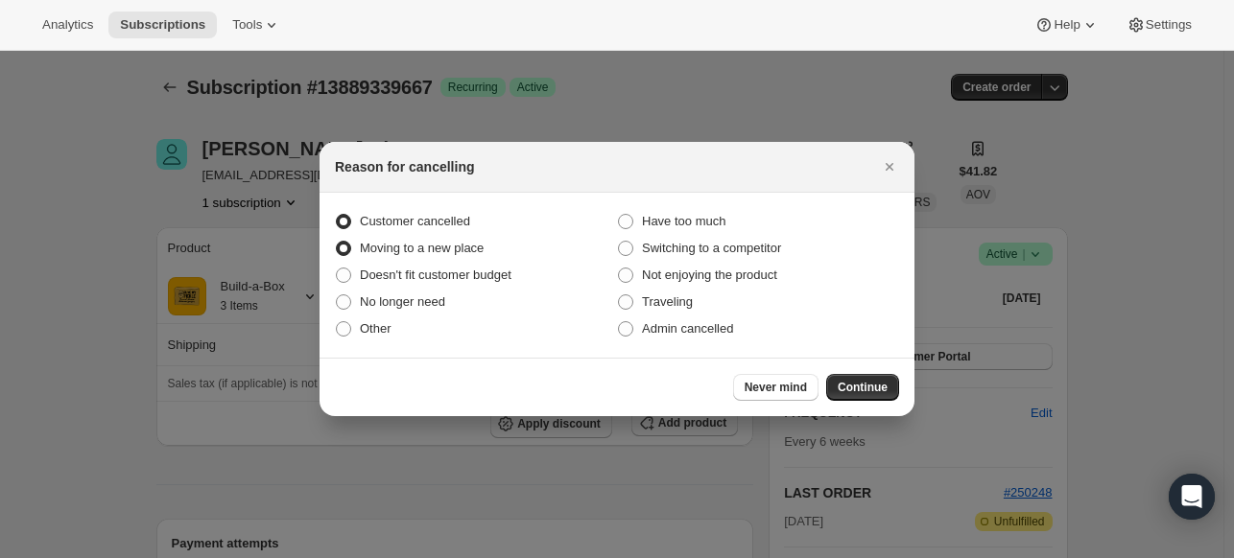
radio input "true"
radio input "false"
click at [866, 379] on button "Continue" at bounding box center [862, 387] width 73 height 27
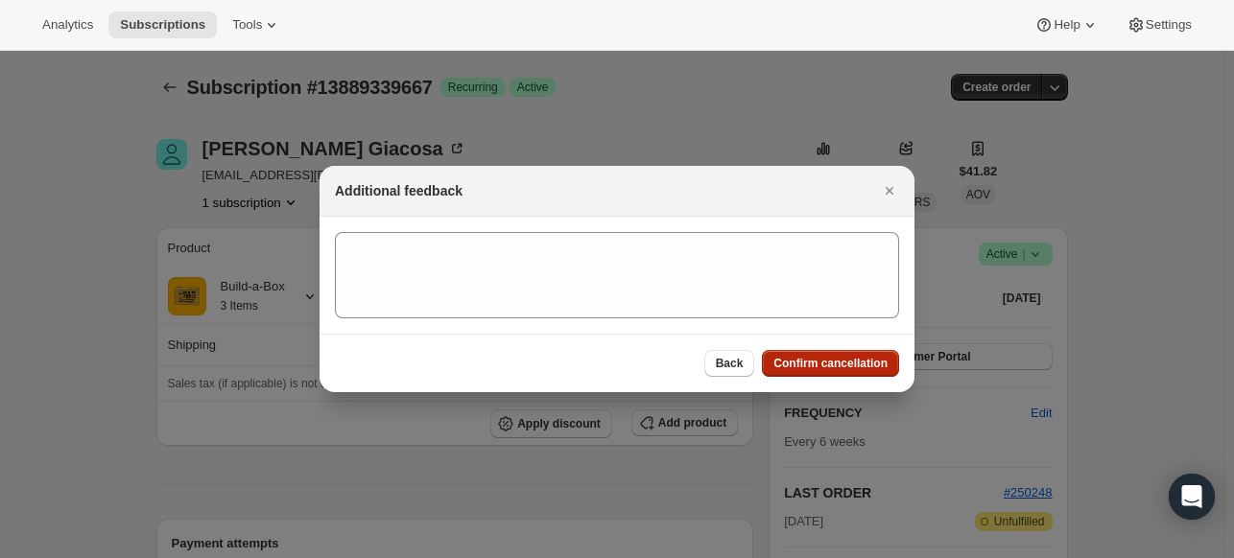
click at [857, 360] on span "Confirm cancellation" at bounding box center [830, 363] width 114 height 15
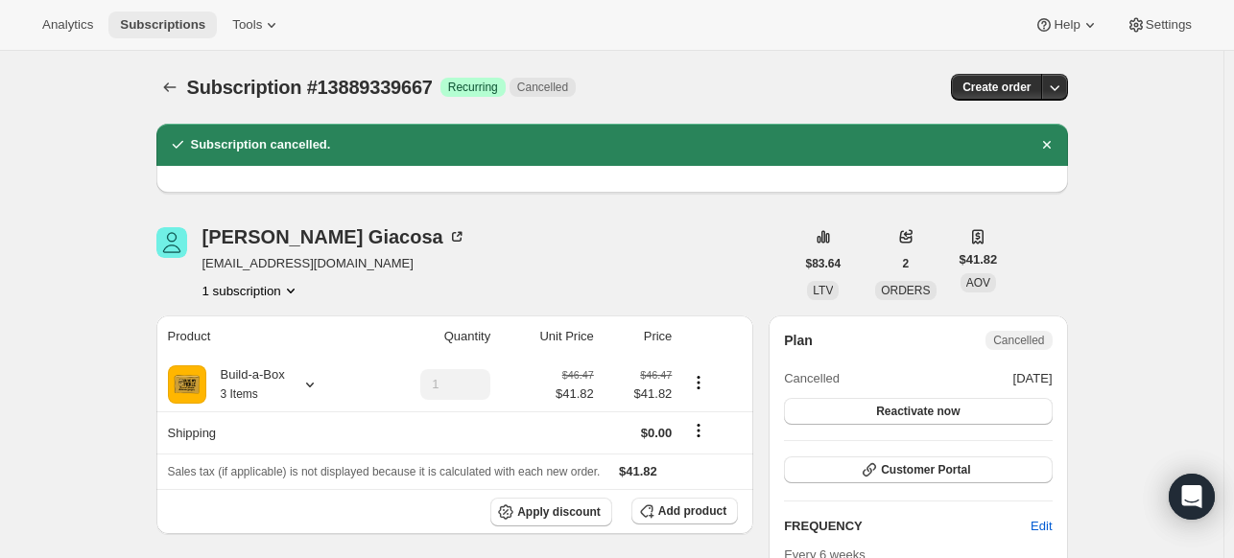
click at [177, 26] on span "Subscriptions" at bounding box center [162, 24] width 85 height 15
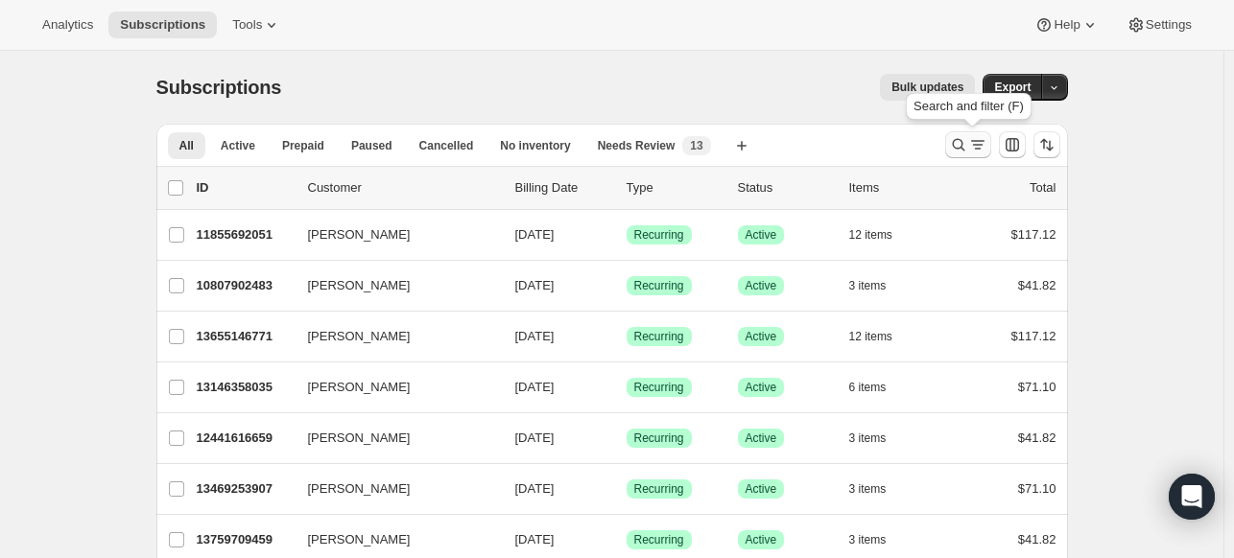
click at [978, 137] on icon "Search and filter results" at bounding box center [977, 144] width 19 height 19
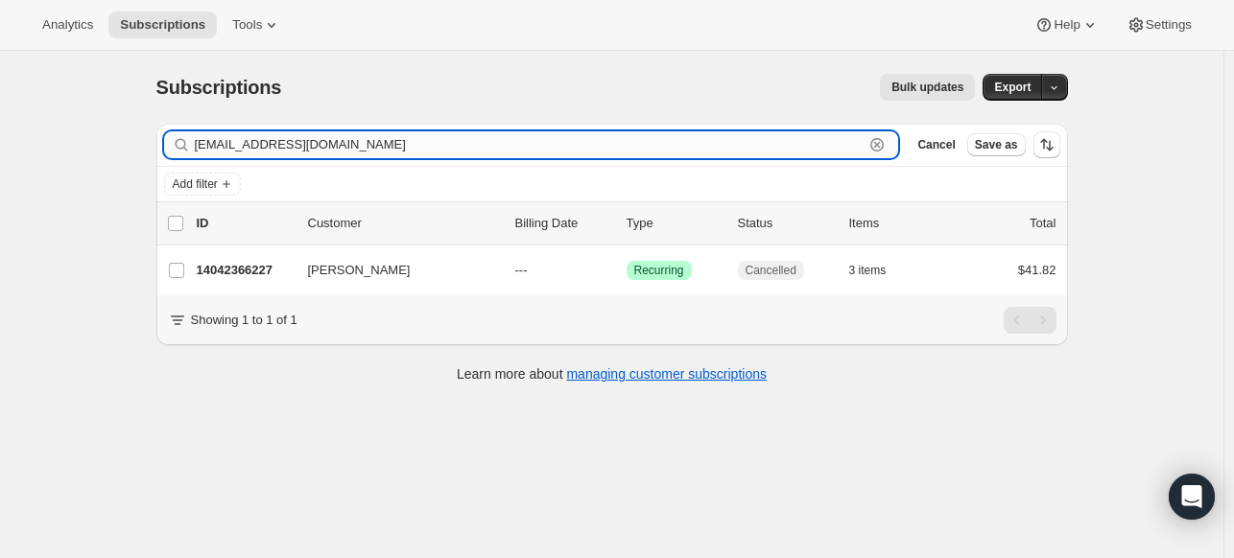
click at [654, 156] on input "colbycm1@gmail.com" at bounding box center [530, 144] width 670 height 27
paste input "mkjashinsky"
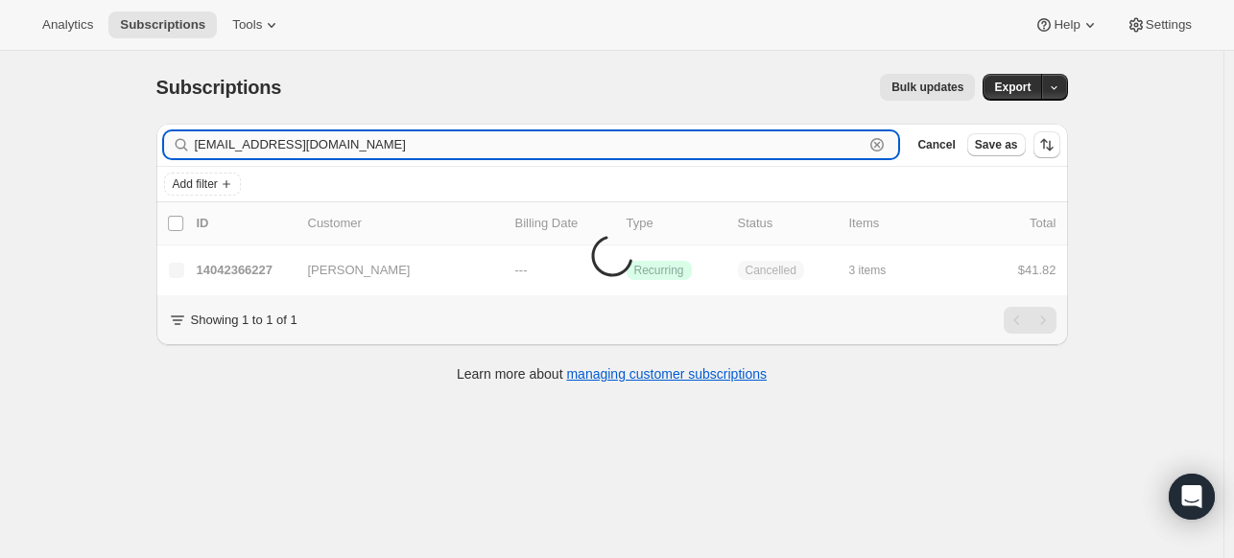
type input "mkjashinsky@gmail.com"
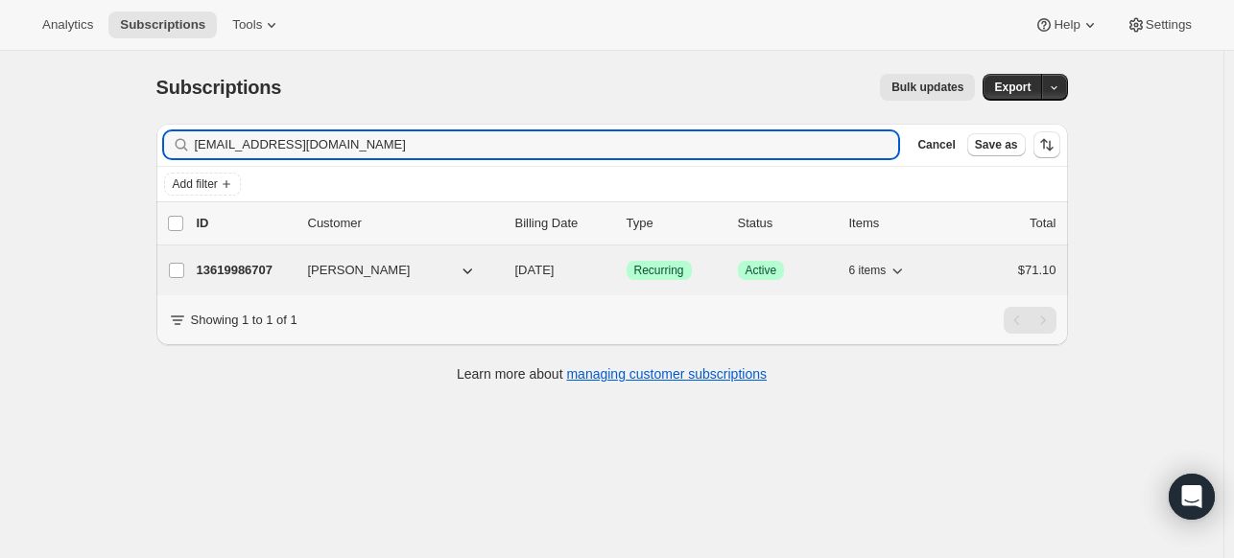
click at [208, 270] on p "13619986707" at bounding box center [245, 270] width 96 height 19
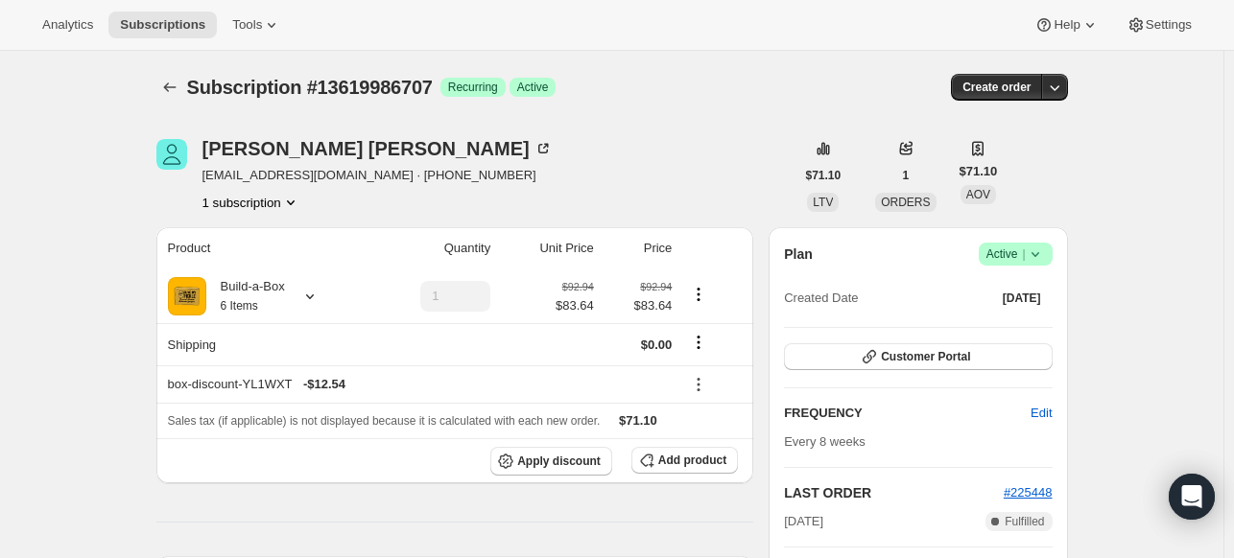
click at [1045, 260] on icon at bounding box center [1034, 254] width 19 height 19
click at [1011, 314] on button "Cancel subscription" at bounding box center [1012, 324] width 120 height 31
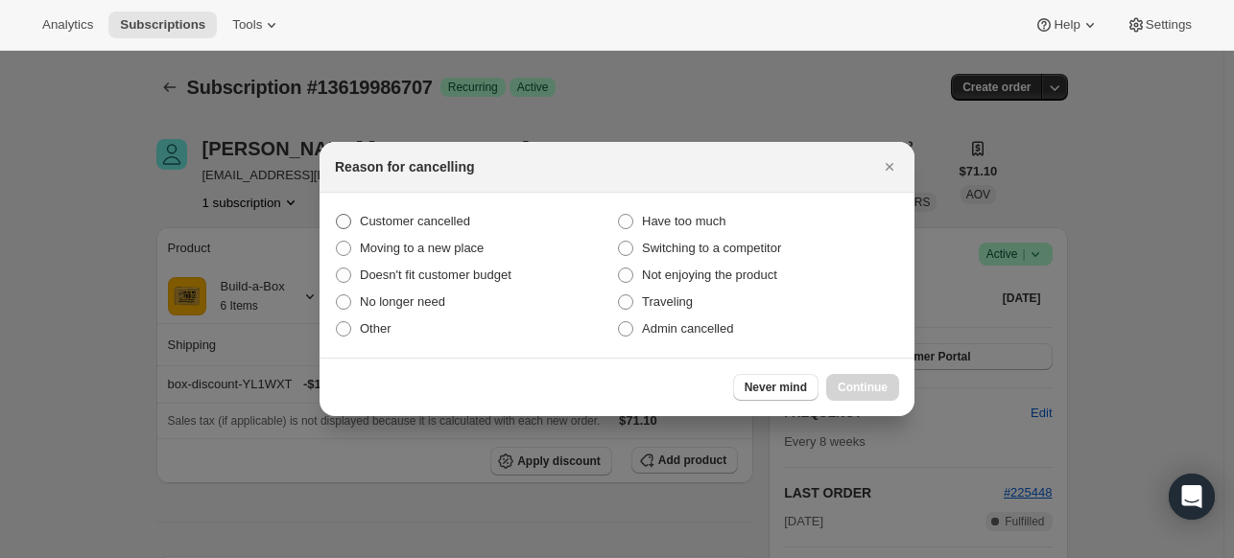
click at [444, 223] on span "Customer cancelled" at bounding box center [415, 221] width 110 height 14
click at [337, 215] on input "Customer cancelled" at bounding box center [336, 214] width 1 height 1
radio input "true"
click at [875, 390] on span "Continue" at bounding box center [862, 387] width 50 height 15
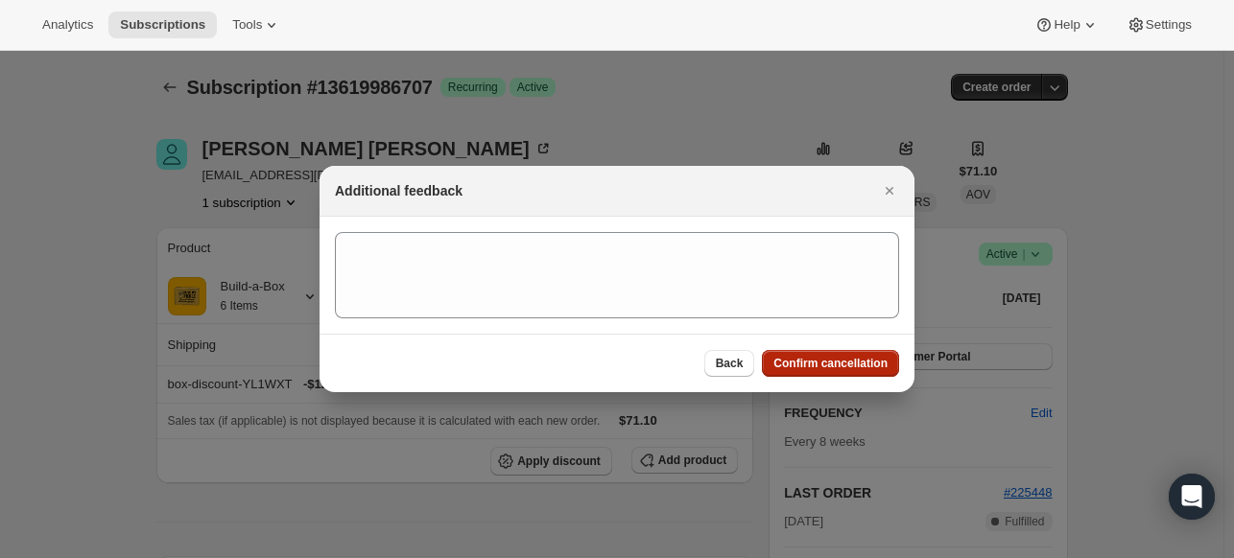
click at [853, 355] on button "Confirm cancellation" at bounding box center [830, 363] width 137 height 27
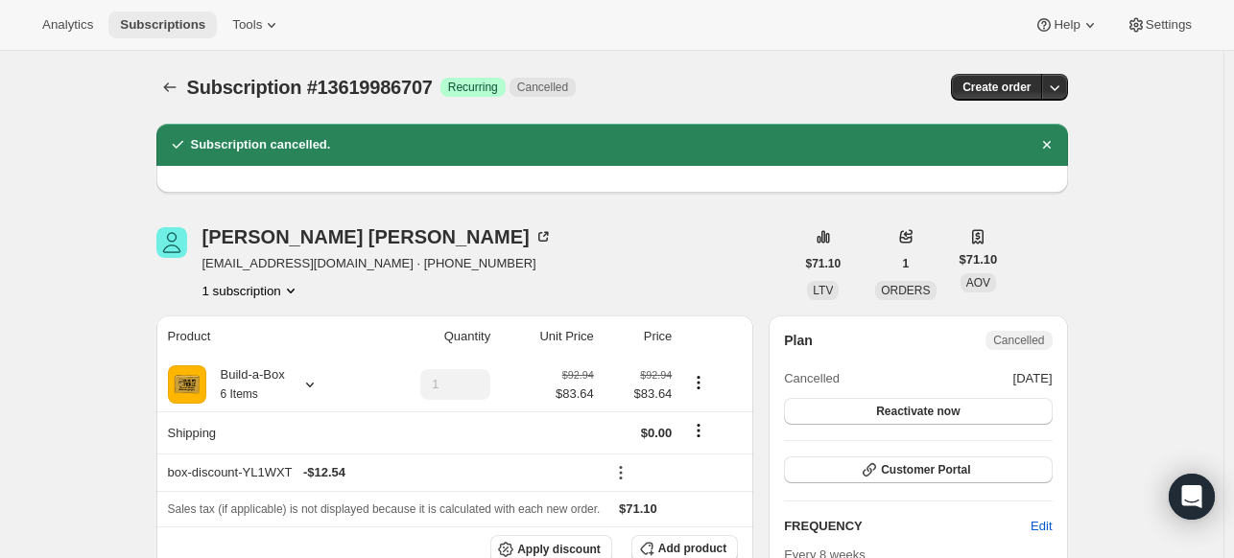
click at [179, 23] on span "Subscriptions" at bounding box center [162, 24] width 85 height 15
